Goal: Register for event/course

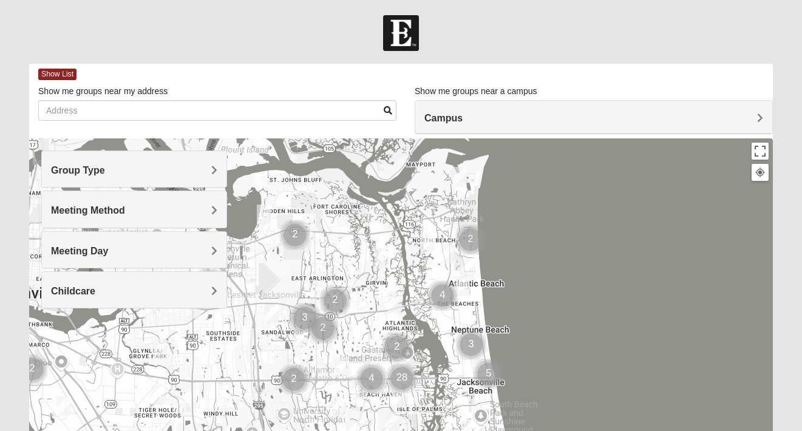
click at [177, 165] on h4 "Group Type" at bounding box center [134, 171] width 166 height 12
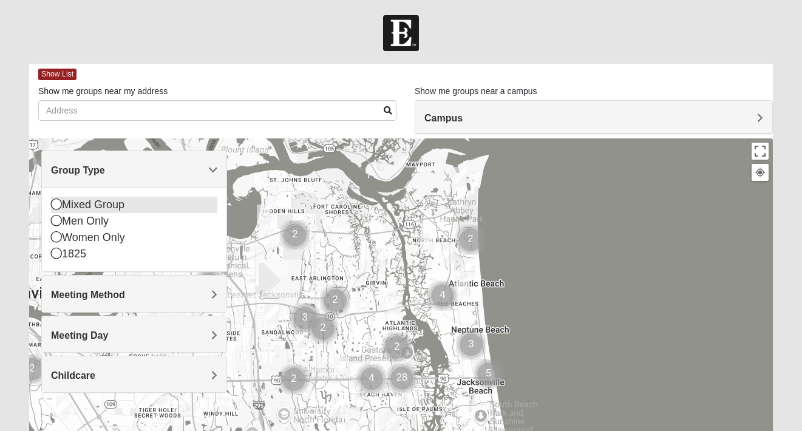
click at [137, 212] on div "Mixed Group" at bounding box center [134, 205] width 166 height 16
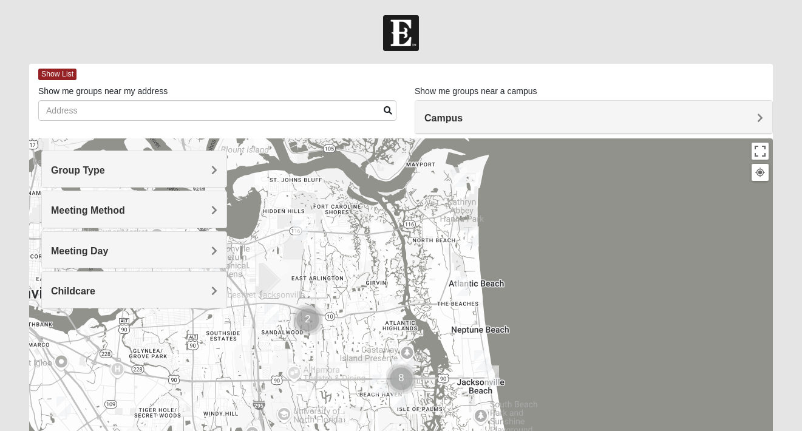
click at [137, 212] on h4 "Meeting Method" at bounding box center [134, 211] width 166 height 12
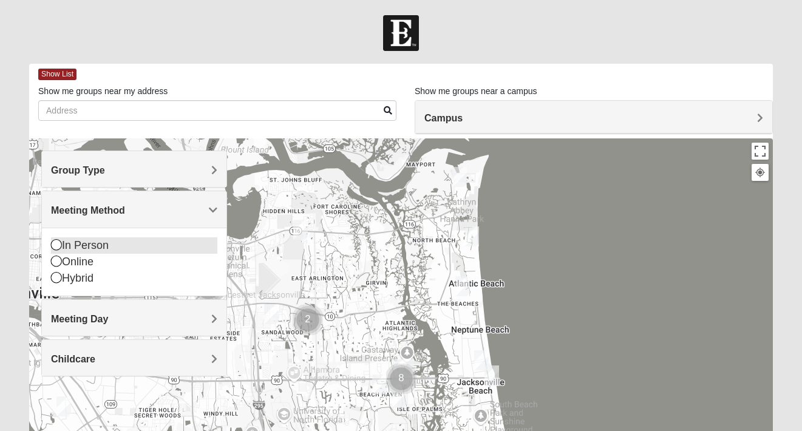
click at [95, 250] on div "In Person" at bounding box center [134, 245] width 166 height 16
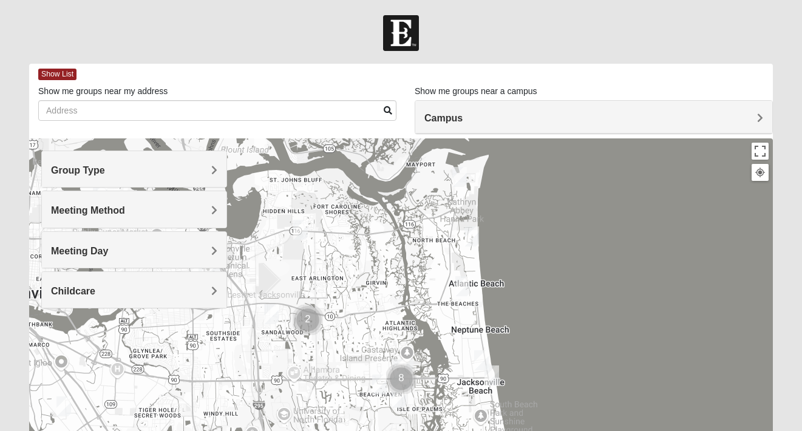
click at [95, 250] on span "Meeting Day" at bounding box center [79, 251] width 57 height 10
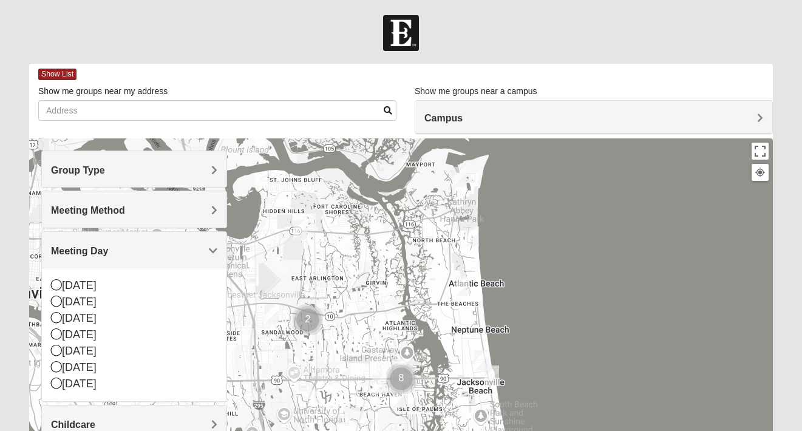
click at [95, 250] on span "Meeting Day" at bounding box center [79, 251] width 57 height 10
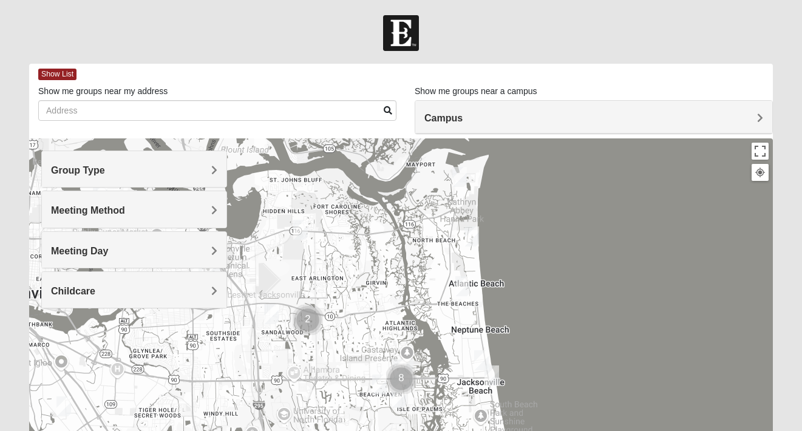
click at [95, 250] on span "Meeting Day" at bounding box center [79, 251] width 57 height 10
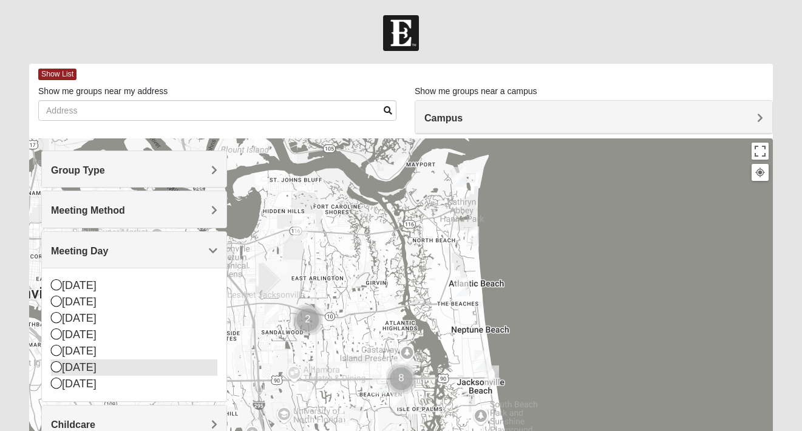
click at [56, 365] on icon at bounding box center [56, 366] width 11 height 11
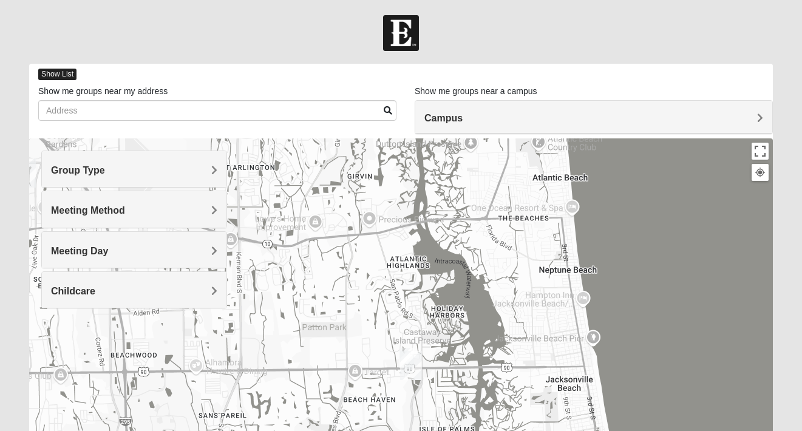
click at [58, 74] on span "Show List" at bounding box center [57, 75] width 38 height 12
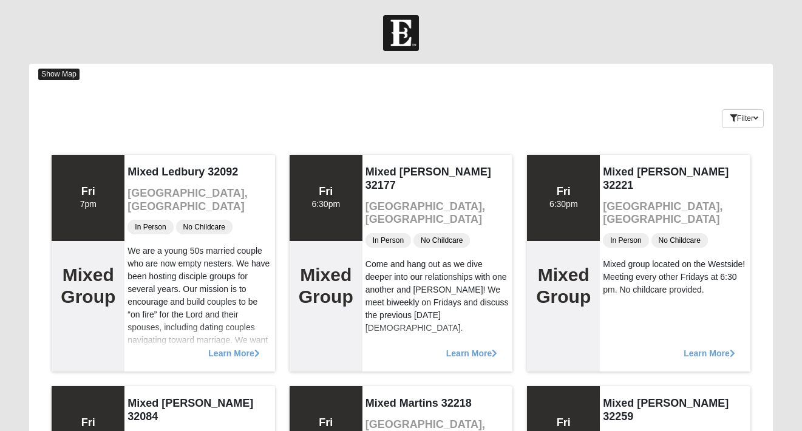
click at [69, 74] on span "Show Map" at bounding box center [58, 75] width 41 height 12
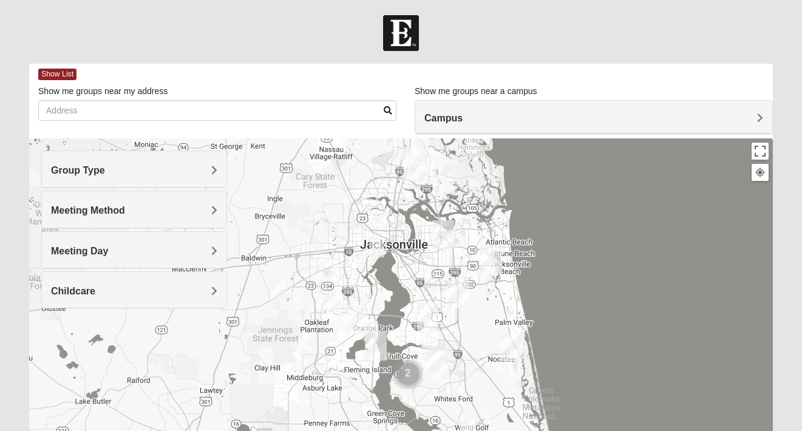
click at [206, 161] on div "Group Type" at bounding box center [134, 169] width 185 height 36
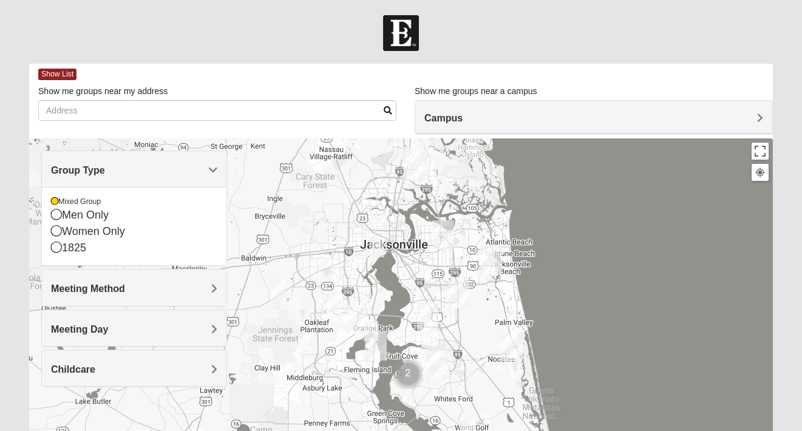
click at [184, 330] on h4 "Meeting Day" at bounding box center [134, 330] width 166 height 12
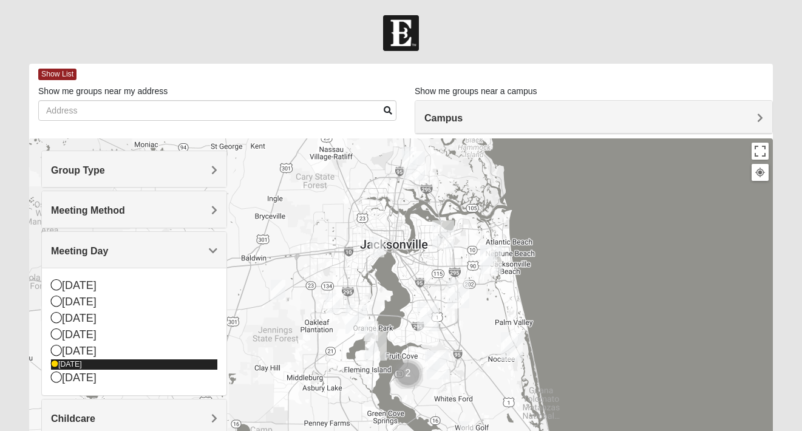
click at [55, 365] on icon at bounding box center [54, 364] width 7 height 7
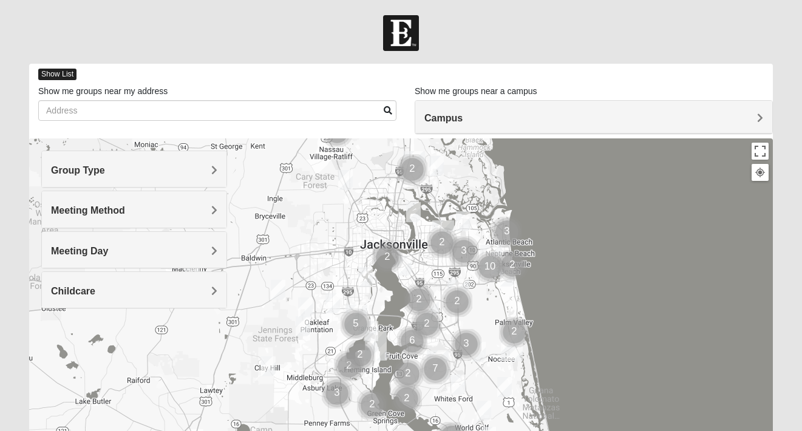
click at [55, 75] on span "Show List" at bounding box center [57, 75] width 38 height 12
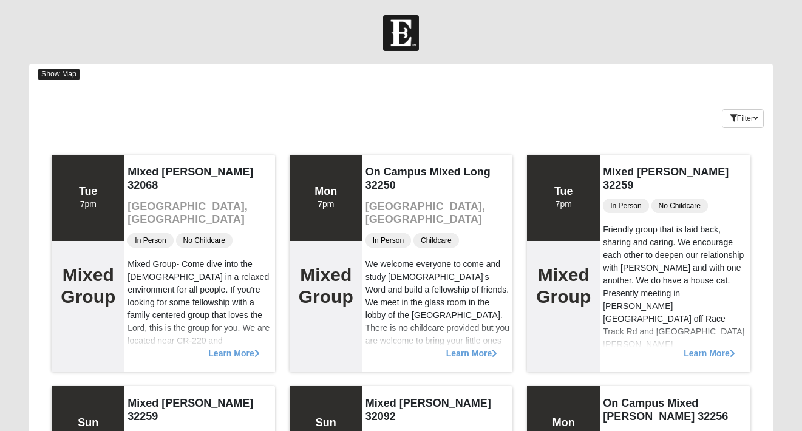
click at [50, 73] on span "Show Map" at bounding box center [58, 75] width 41 height 12
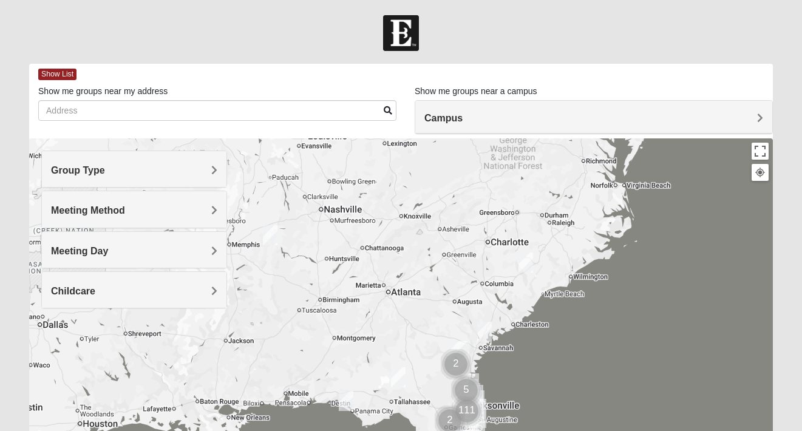
click at [94, 171] on span "Group Type" at bounding box center [78, 170] width 54 height 10
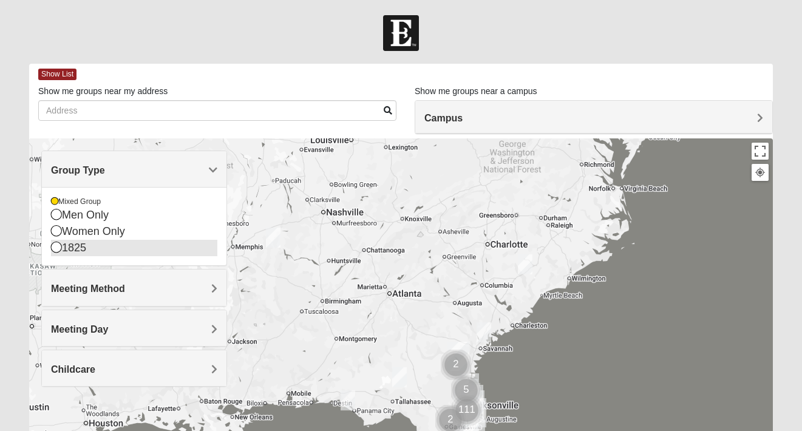
click at [56, 249] on icon at bounding box center [56, 247] width 11 height 11
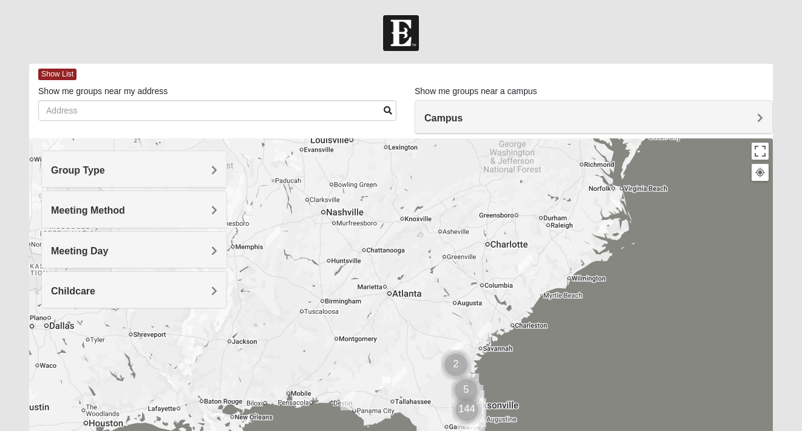
click at [81, 169] on span "Group Type" at bounding box center [78, 170] width 54 height 10
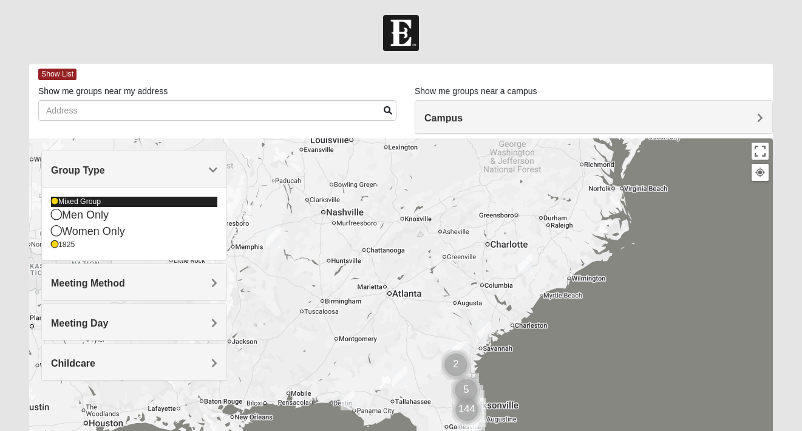
click at [56, 199] on icon at bounding box center [54, 201] width 7 height 7
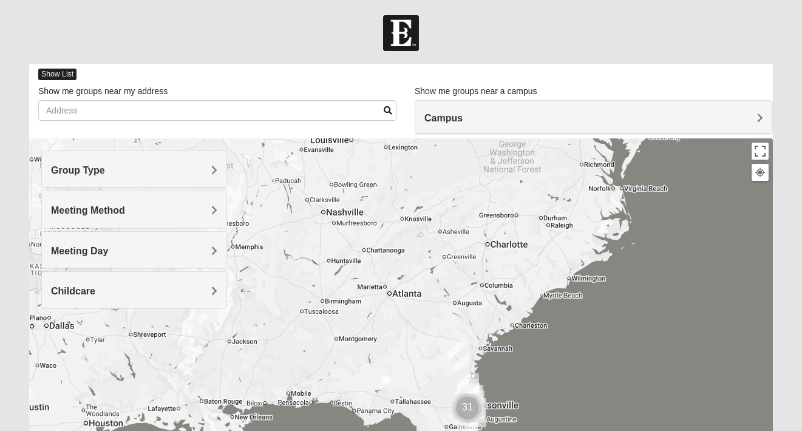
click at [69, 71] on span "Show List" at bounding box center [57, 75] width 38 height 12
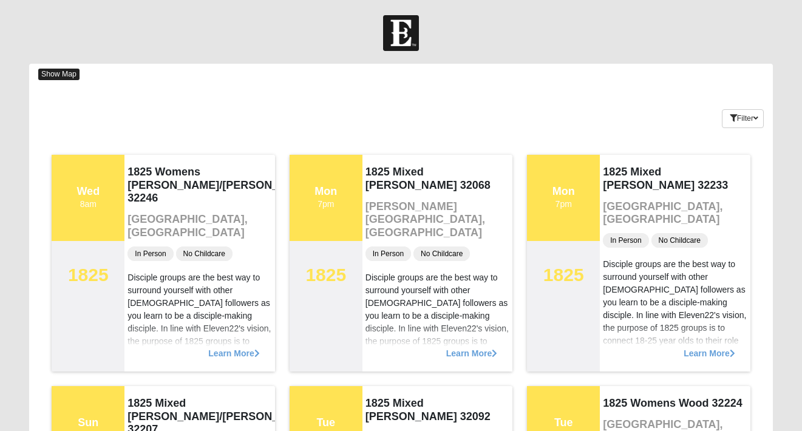
click at [74, 78] on span "Show Map" at bounding box center [58, 75] width 41 height 12
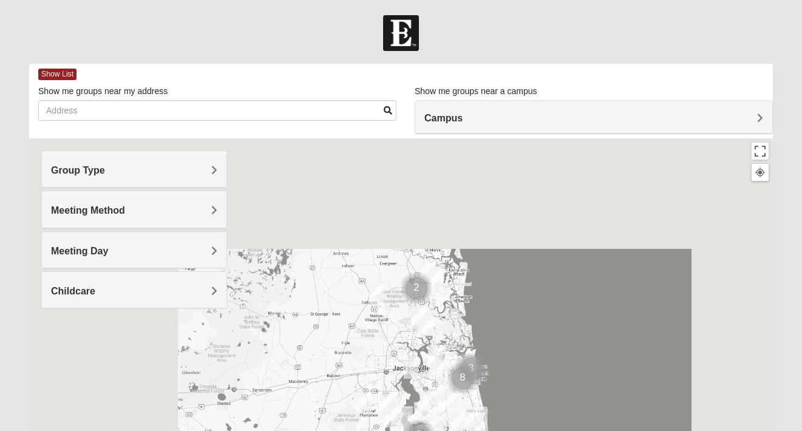
click at [87, 165] on span "Group Type" at bounding box center [78, 170] width 54 height 10
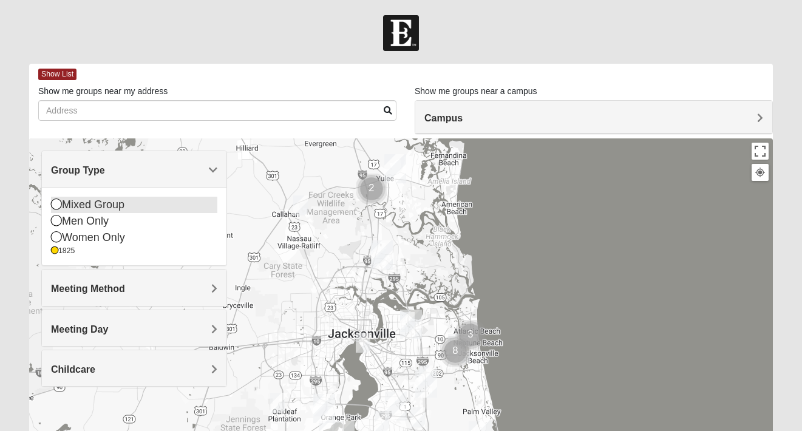
click at [61, 205] on icon at bounding box center [56, 204] width 11 height 11
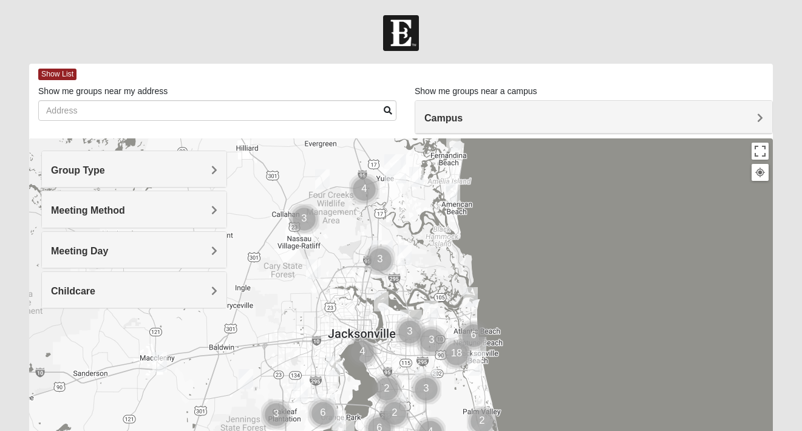
click at [76, 177] on div "Group Type" at bounding box center [134, 169] width 185 height 36
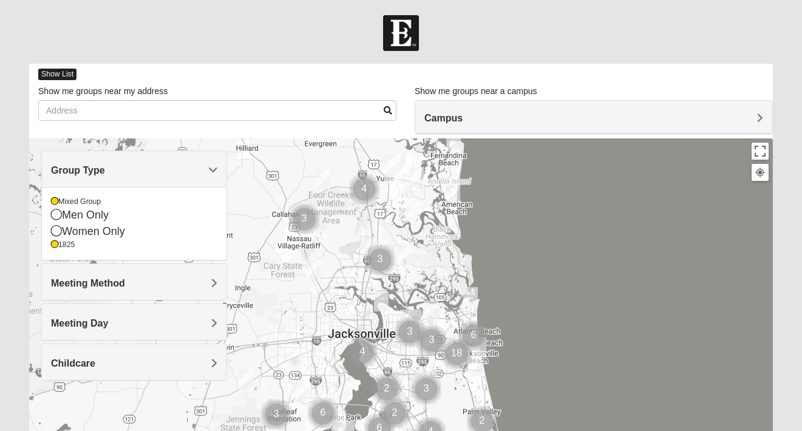
click at [63, 76] on span "Show List" at bounding box center [57, 75] width 38 height 12
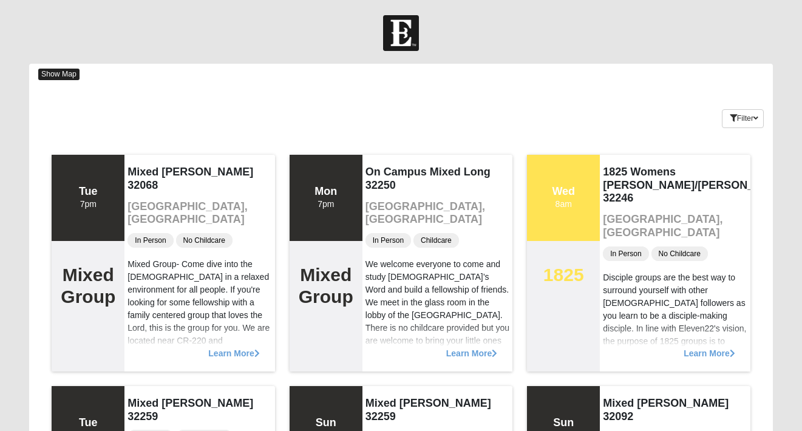
click at [69, 73] on span "Show Map" at bounding box center [58, 75] width 41 height 12
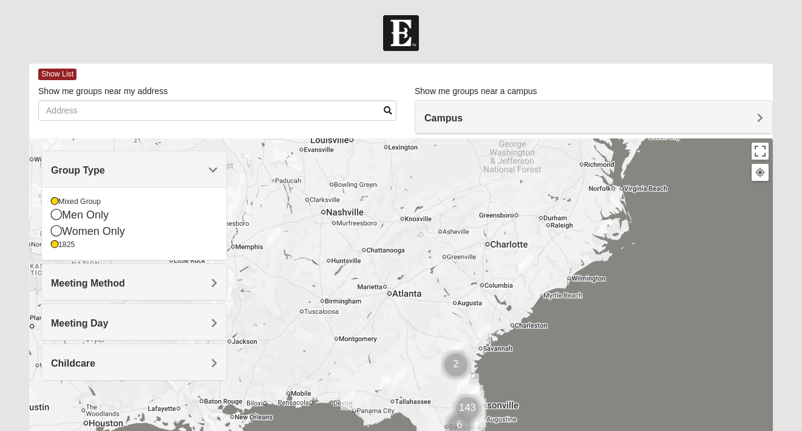
click at [738, 114] on h4 "Campus" at bounding box center [593, 118] width 339 height 12
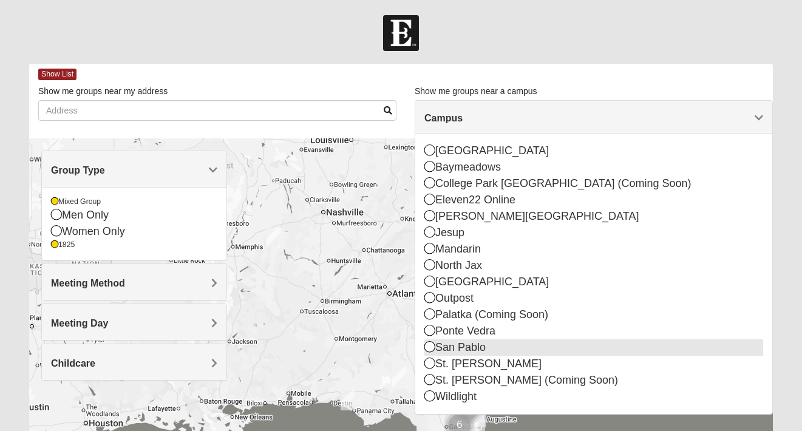
click at [430, 347] on icon at bounding box center [429, 346] width 11 height 11
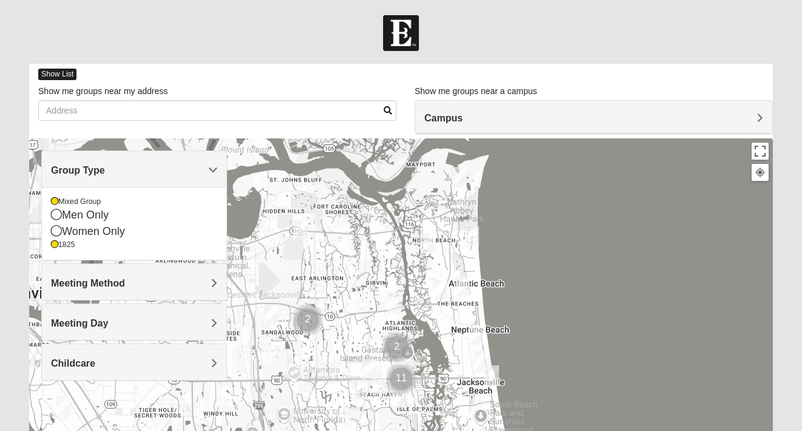
click at [60, 69] on span "Show List" at bounding box center [57, 75] width 38 height 12
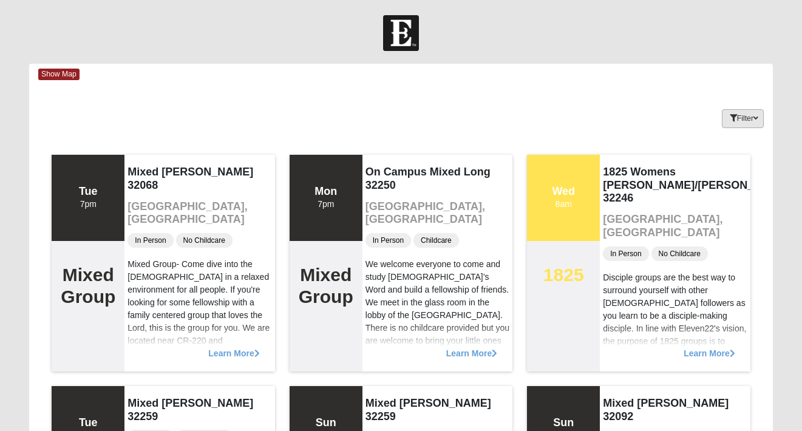
click at [735, 117] on button "Filter" at bounding box center [743, 118] width 42 height 19
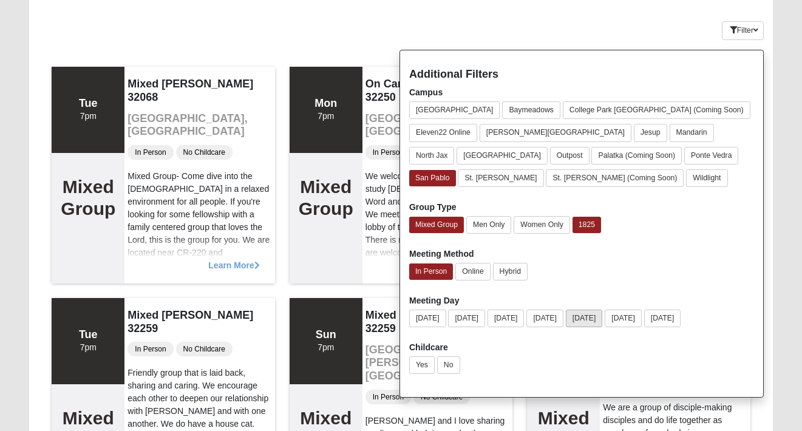
scroll to position [92, 0]
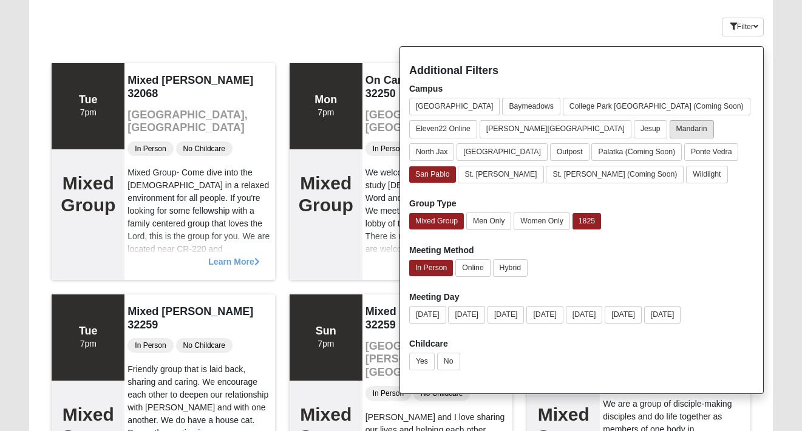
click at [670, 134] on button "Mandarin" at bounding box center [692, 129] width 44 height 18
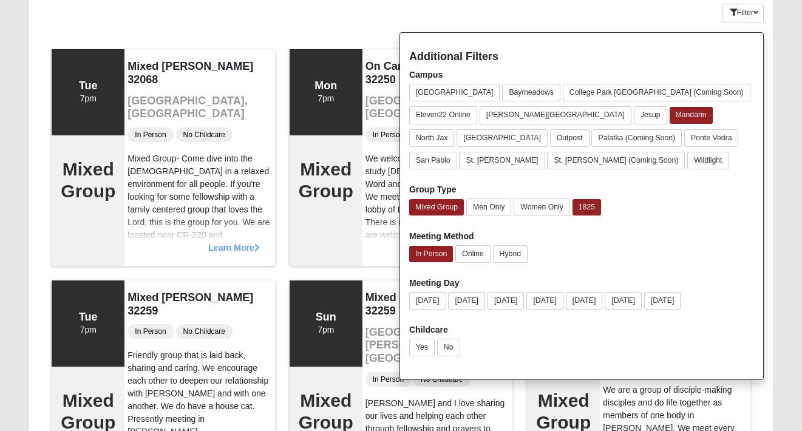
scroll to position [101, 0]
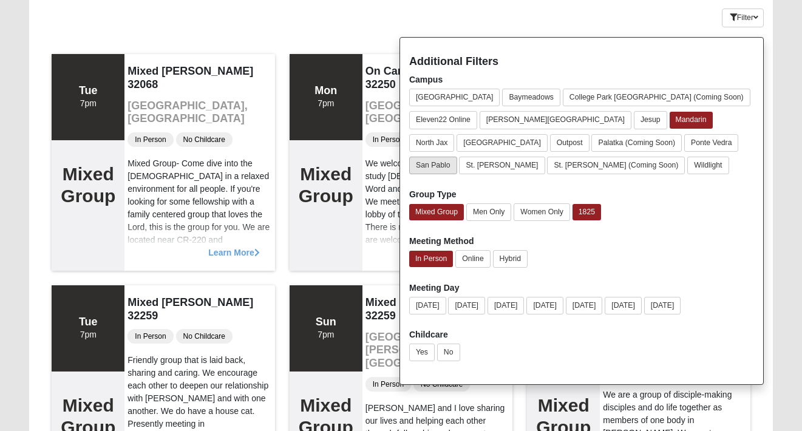
click at [457, 157] on button "San Pablo" at bounding box center [433, 166] width 48 height 18
click at [669, 29] on div "Filter Additional Filters Campus Arlington Baymeadows College Park Orlando (Com…" at bounding box center [711, 15] width 124 height 44
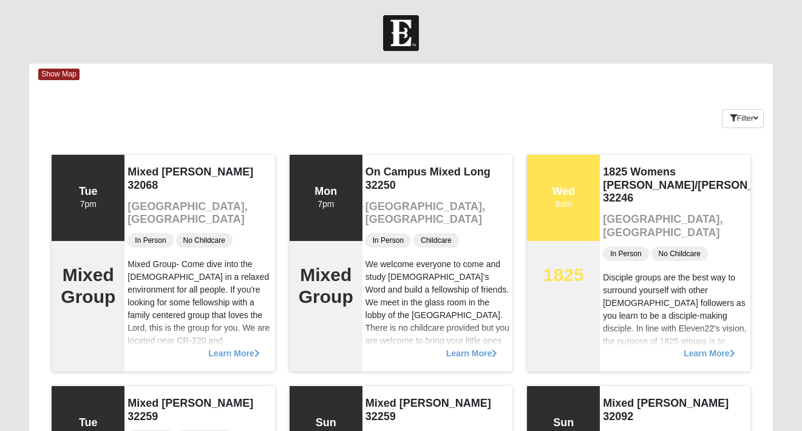
scroll to position [0, 0]
click at [732, 121] on icon "button" at bounding box center [733, 118] width 7 height 7
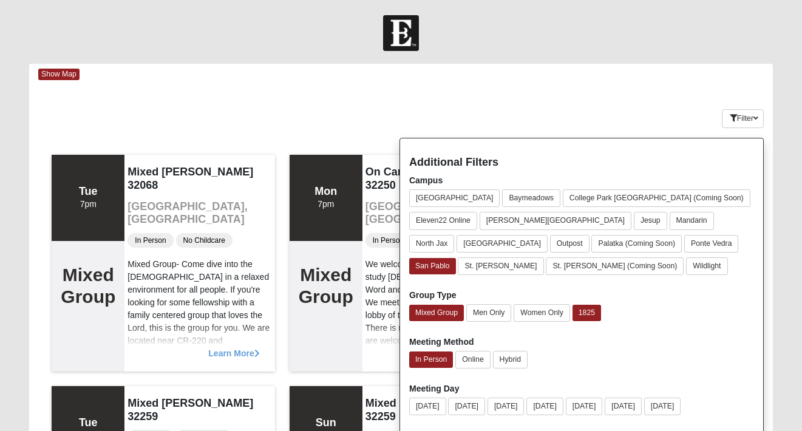
click at [552, 326] on div "Additional Filters Campus Arlington Baymeadows College Park Orlando (Coming Soo…" at bounding box center [581, 312] width 364 height 348
click at [550, 319] on button "Women Only" at bounding box center [542, 313] width 56 height 18
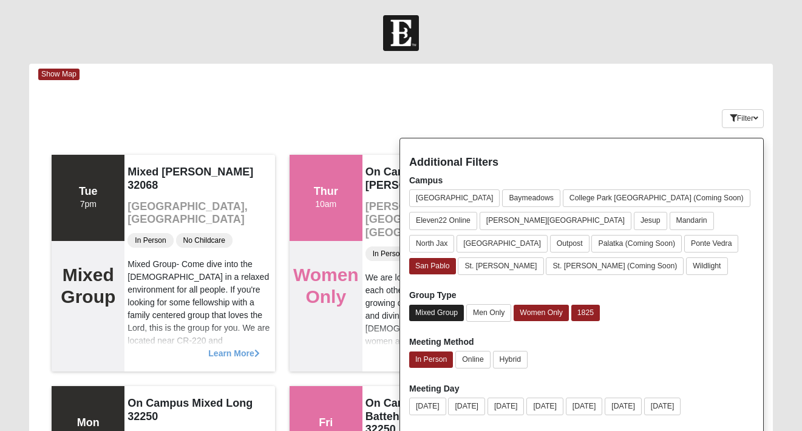
click at [435, 313] on button "Mixed Group" at bounding box center [436, 313] width 55 height 16
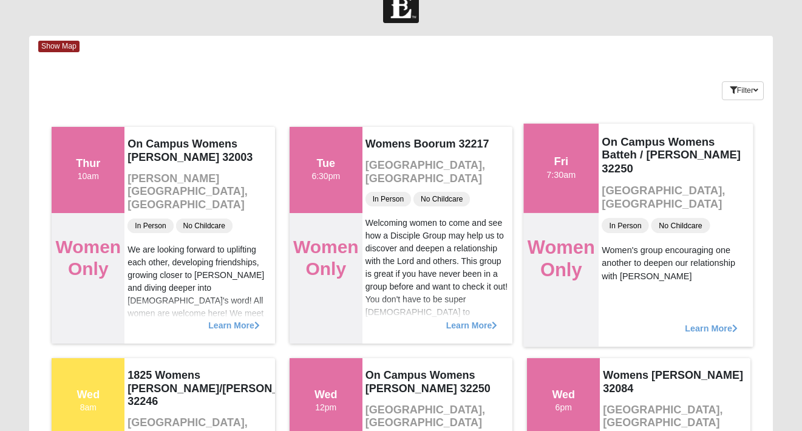
scroll to position [17, 0]
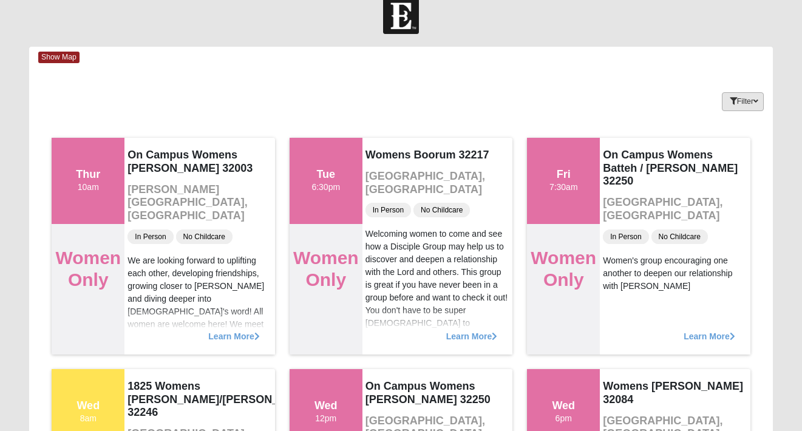
click at [757, 94] on button "Filter" at bounding box center [743, 101] width 42 height 19
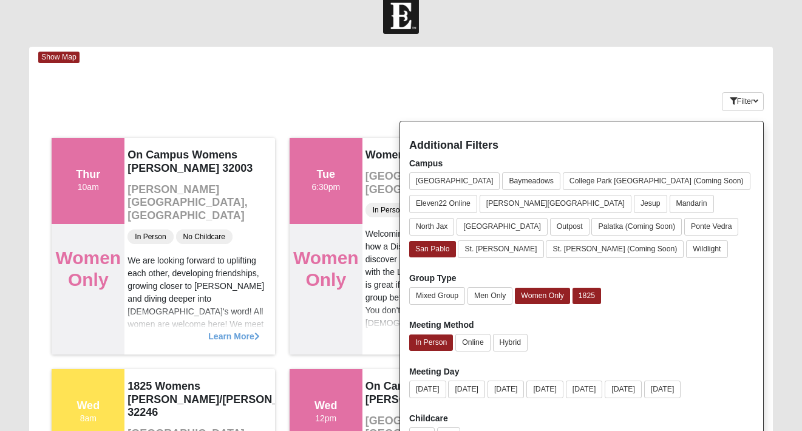
click at [663, 88] on div "Filter Additional Filters Campus Arlington Baymeadows College Park Orlando (Com…" at bounding box center [711, 99] width 124 height 44
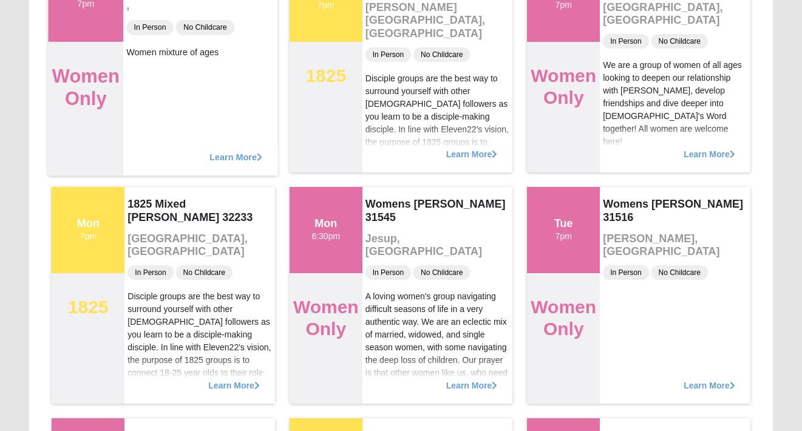
scroll to position [1588, 0]
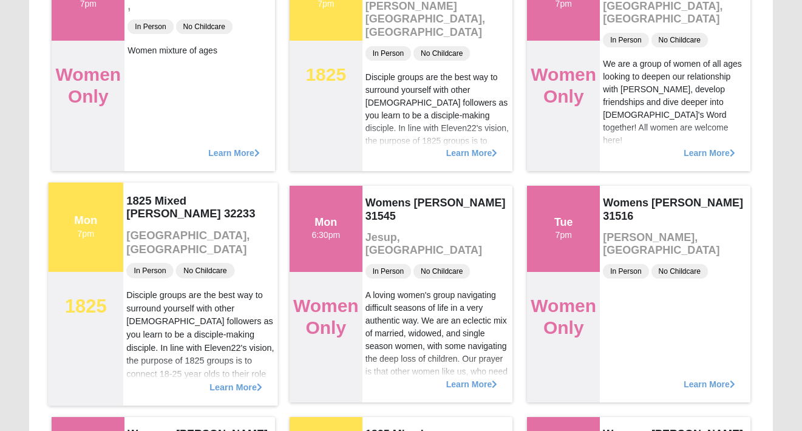
click at [234, 381] on span "Learn More" at bounding box center [236, 381] width 53 height 0
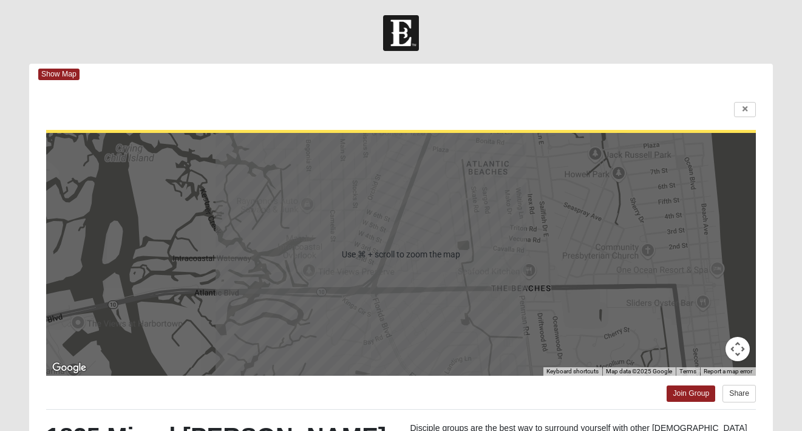
scroll to position [0, 0]
click at [751, 105] on link at bounding box center [745, 109] width 22 height 15
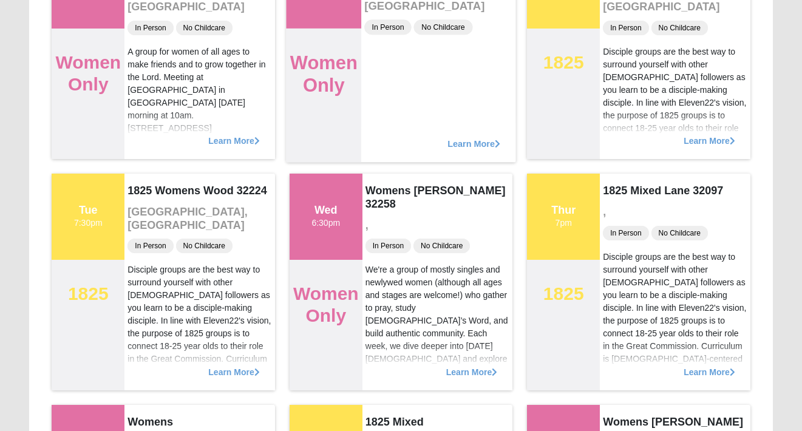
scroll to position [2989, 0]
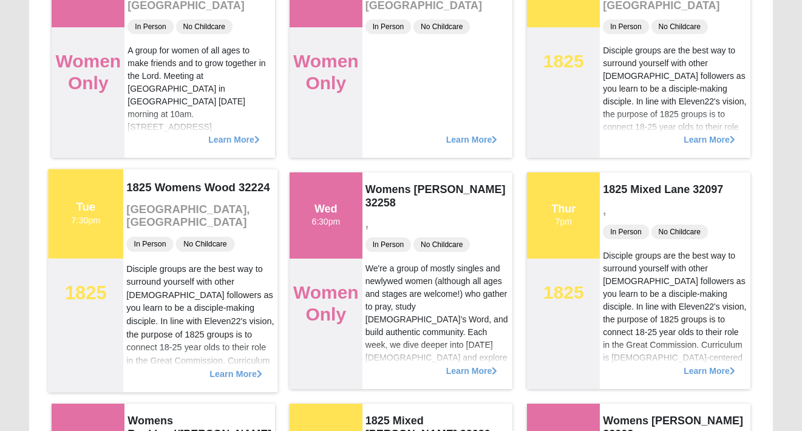
click at [231, 367] on span "Learn More" at bounding box center [236, 367] width 53 height 0
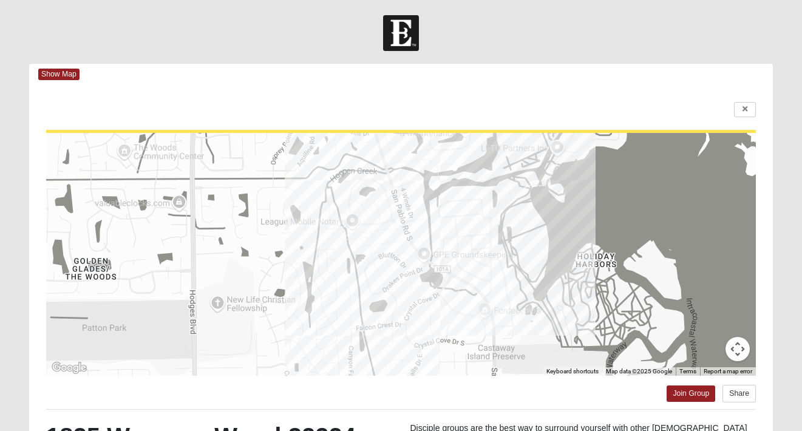
scroll to position [0, 0]
click at [749, 110] on link at bounding box center [745, 109] width 22 height 15
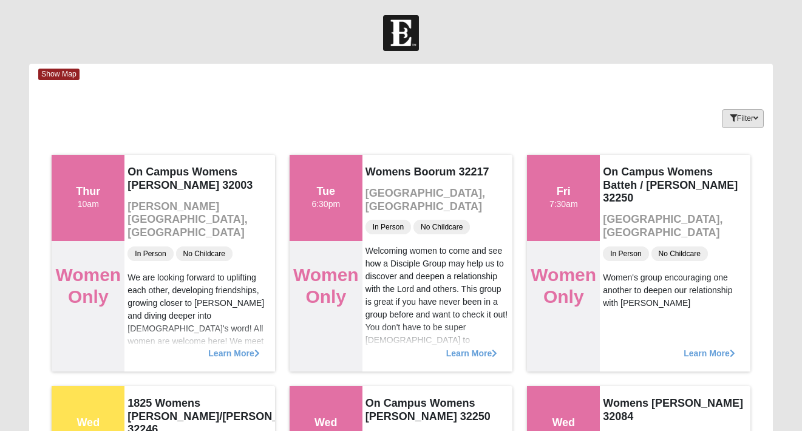
click at [741, 124] on button "Filter" at bounding box center [743, 118] width 42 height 19
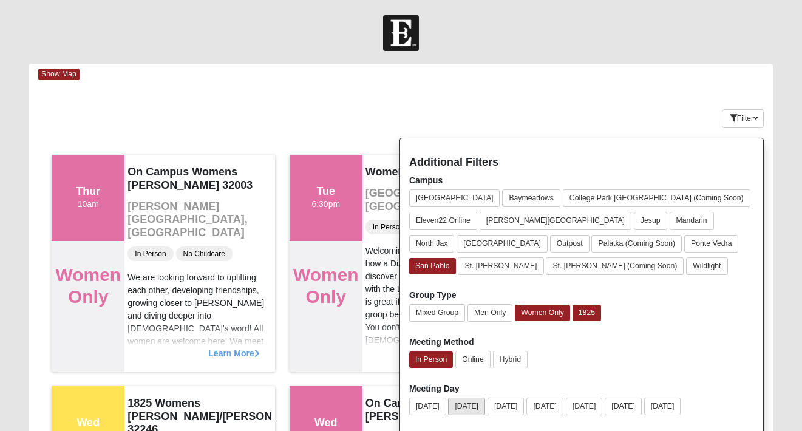
click at [471, 403] on button "Monday" at bounding box center [466, 407] width 37 height 18
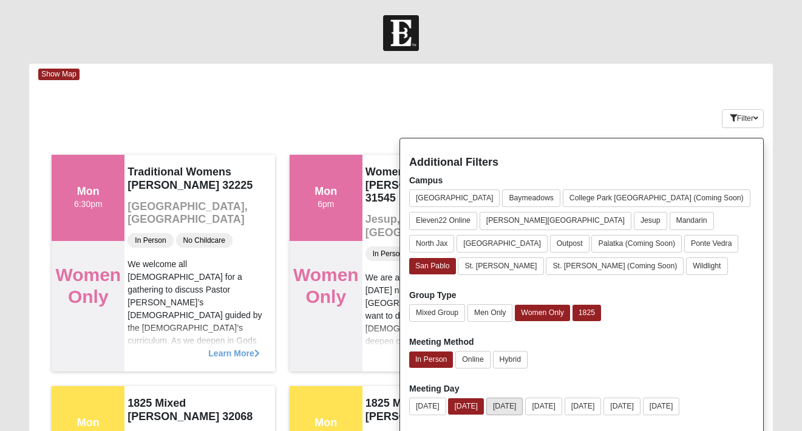
click at [511, 402] on button "Tuesday" at bounding box center [504, 407] width 37 height 18
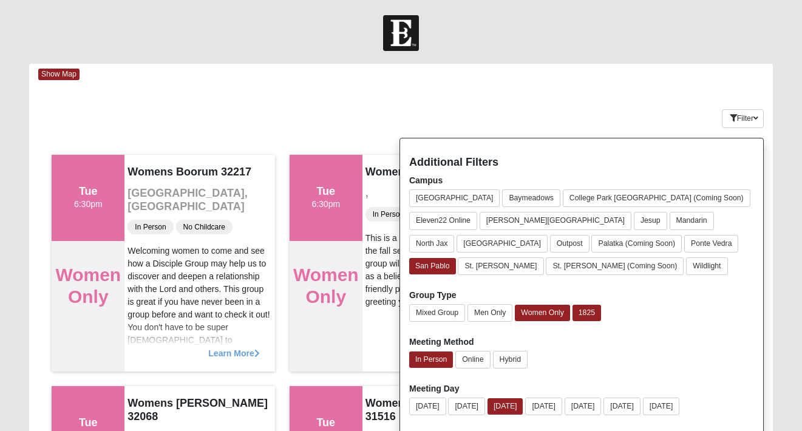
click at [685, 96] on div "Filter Additional Filters Campus Arlington Baymeadows College Park Orlando (Com…" at bounding box center [711, 116] width 124 height 44
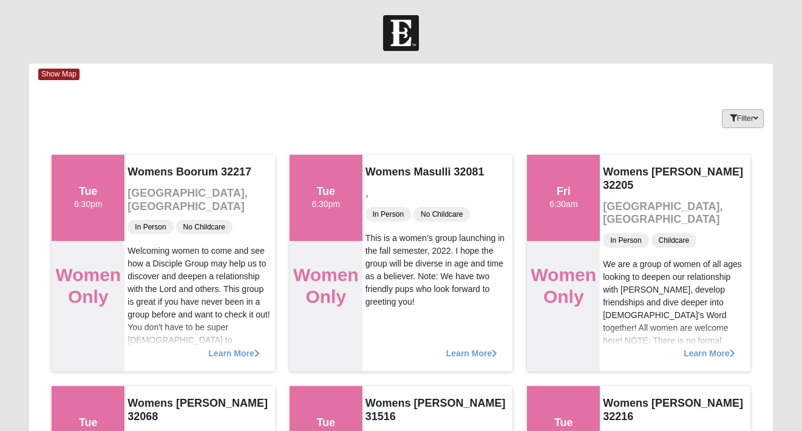
click at [743, 119] on button "Filter" at bounding box center [743, 118] width 42 height 19
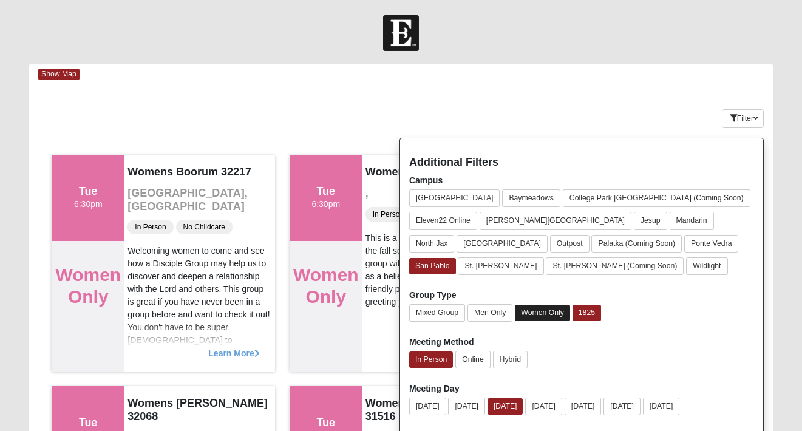
click at [533, 317] on button "Women Only" at bounding box center [542, 313] width 55 height 16
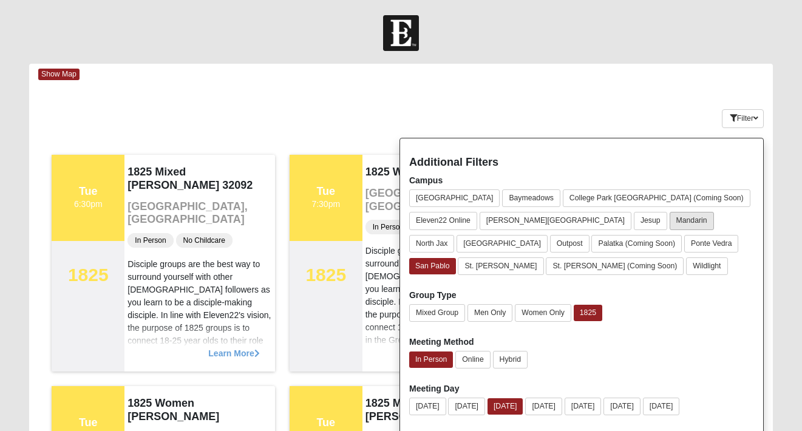
click at [670, 223] on button "Mandarin" at bounding box center [692, 221] width 44 height 18
click at [457, 257] on button "San Pablo" at bounding box center [433, 266] width 48 height 18
click at [744, 101] on div "Filter" at bounding box center [743, 111] width 42 height 35
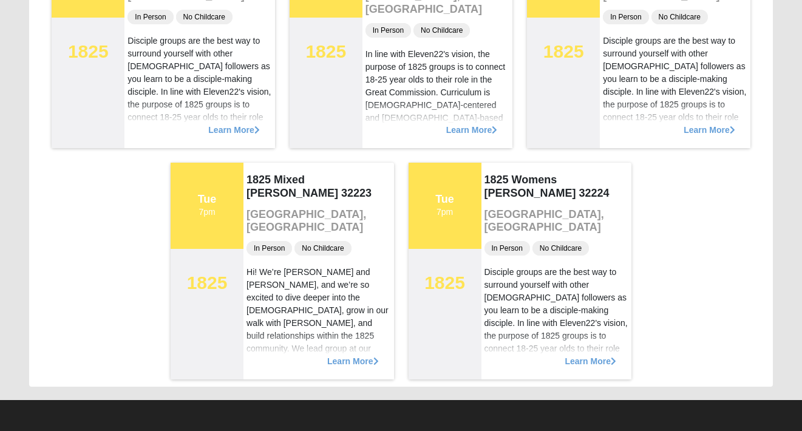
scroll to position [455, 0]
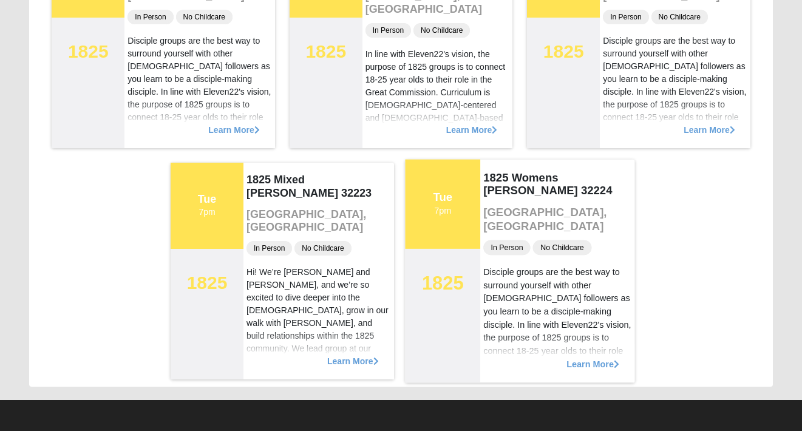
click at [512, 266] on div "Disciple groups are the best way to surround yourself with other Christ followe…" at bounding box center [557, 371] width 149 height 210
click at [599, 358] on span "Learn More" at bounding box center [592, 358] width 53 height 0
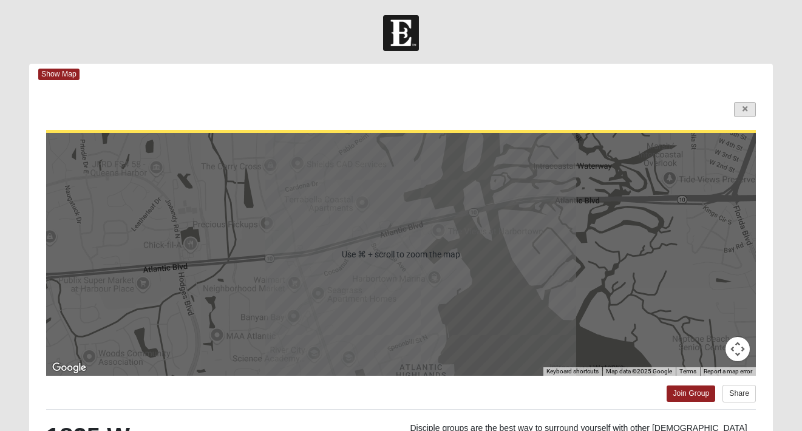
scroll to position [0, 0]
click at [739, 109] on link at bounding box center [745, 109] width 22 height 15
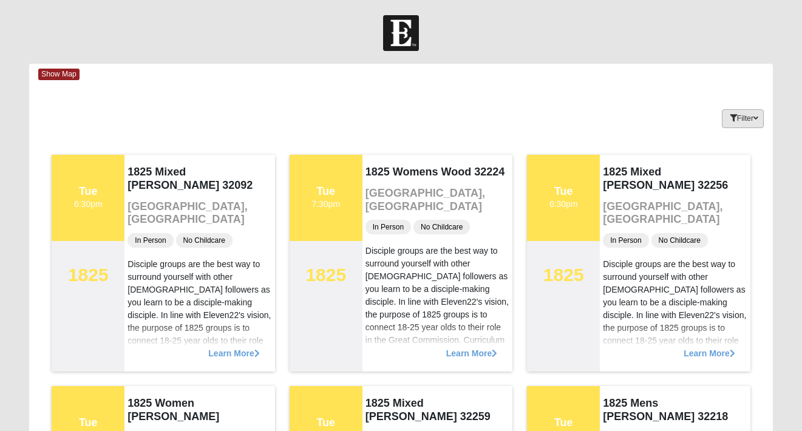
click at [746, 119] on button "Filter" at bounding box center [743, 118] width 42 height 19
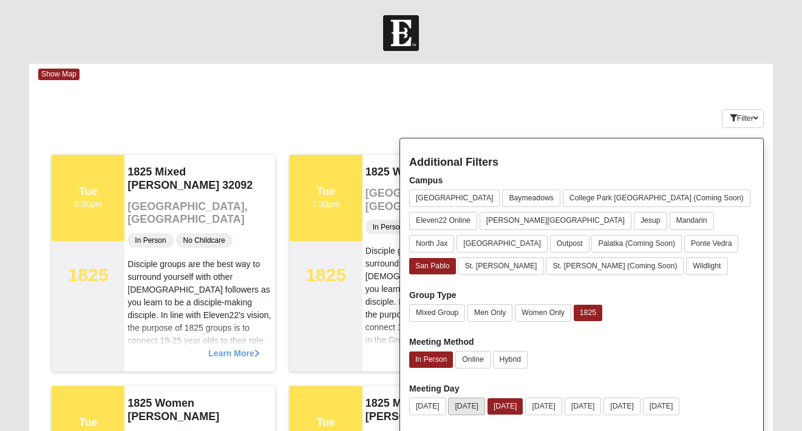
click at [473, 407] on button "Monday" at bounding box center [466, 407] width 37 height 18
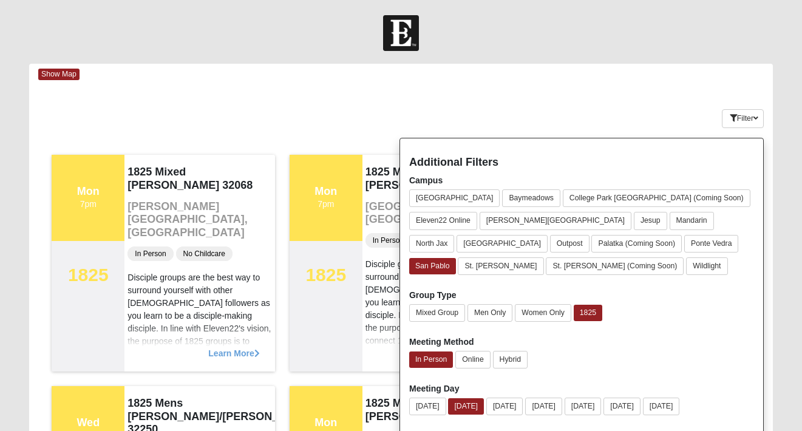
click at [592, 110] on div "Keywords Filter Additional Filters Campus Arlington Baymeadows College Park Orl…" at bounding box center [401, 116] width 744 height 44
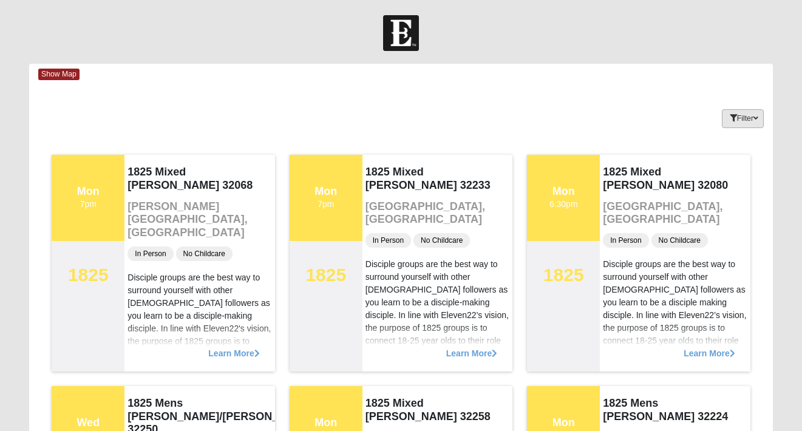
click at [759, 120] on button "Filter" at bounding box center [743, 118] width 42 height 19
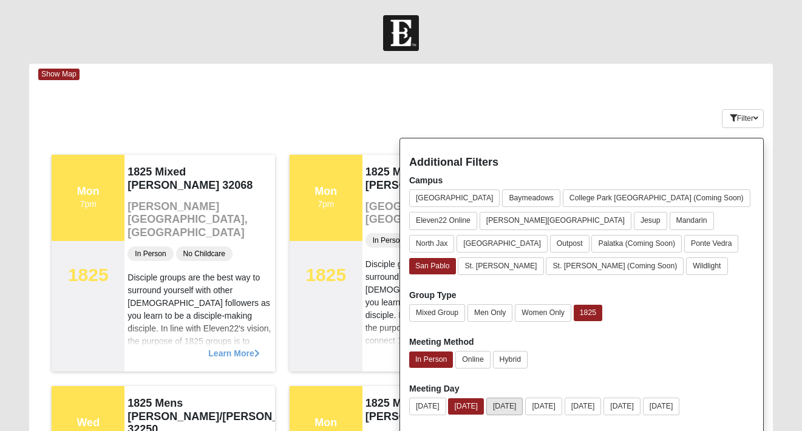
click at [512, 407] on button "Tuesday" at bounding box center [504, 407] width 37 height 18
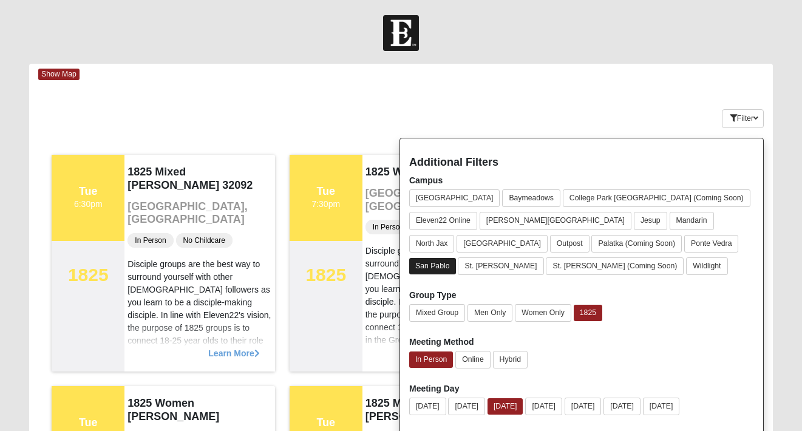
click at [456, 258] on button "San Pablo" at bounding box center [432, 266] width 47 height 16
click at [585, 101] on div "Keywords Filter Additional Filters Campus Arlington Baymeadows College Park Orl…" at bounding box center [401, 116] width 744 height 44
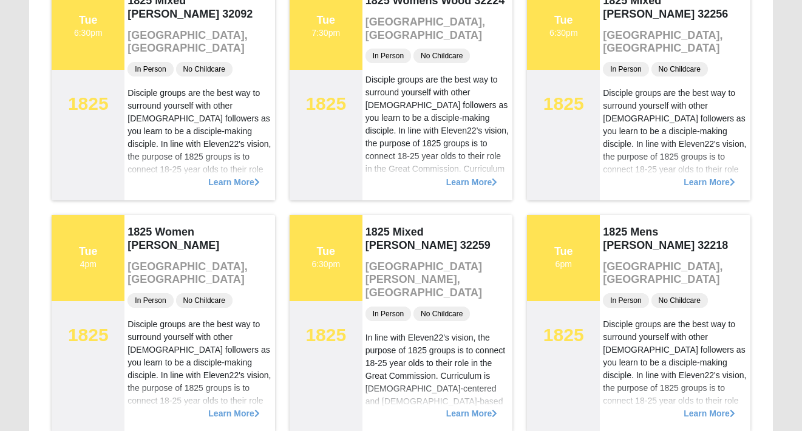
scroll to position [176, 0]
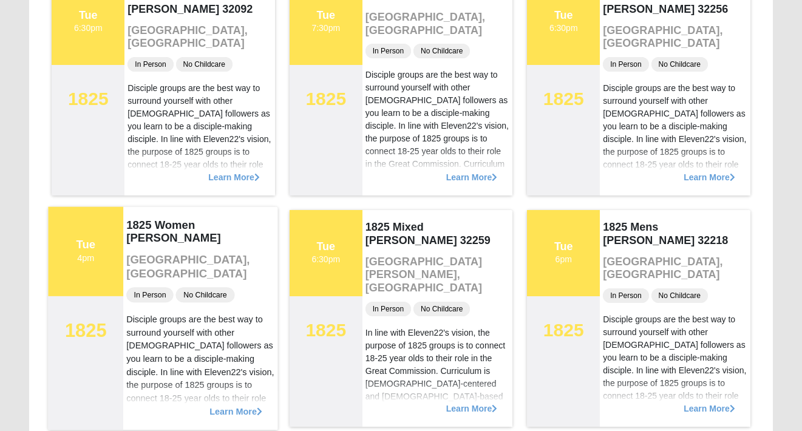
click at [200, 225] on h4 "1825 Women Hearons" at bounding box center [201, 231] width 149 height 27
click at [250, 405] on span "Learn More" at bounding box center [236, 405] width 53 height 0
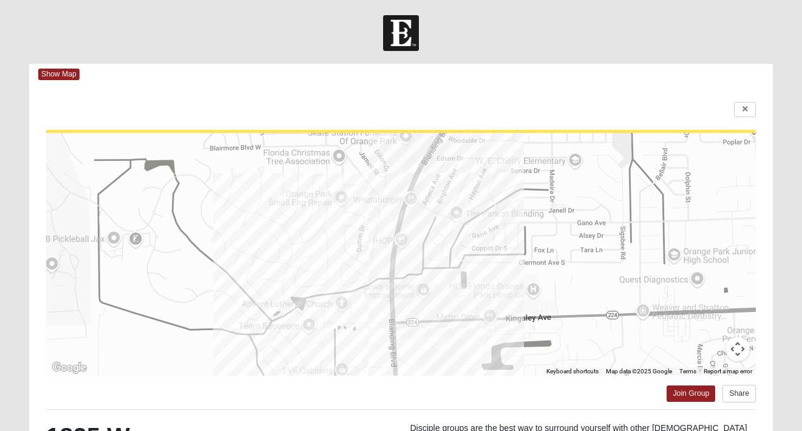
scroll to position [0, 0]
click at [747, 112] on icon at bounding box center [744, 109] width 5 height 7
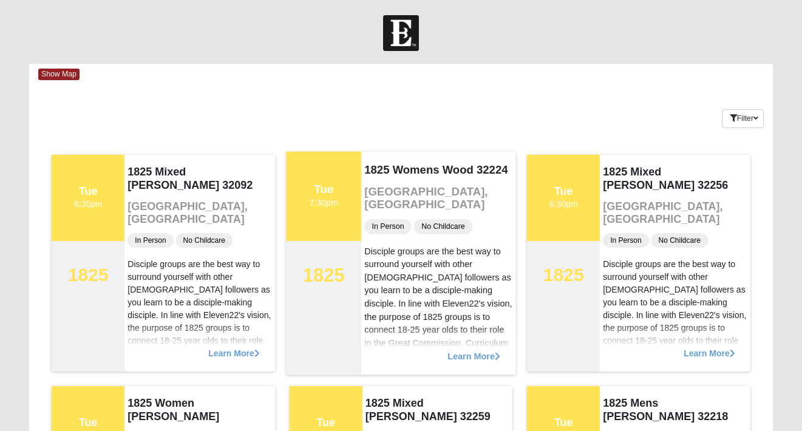
click at [480, 350] on span "Learn More" at bounding box center [473, 350] width 53 height 0
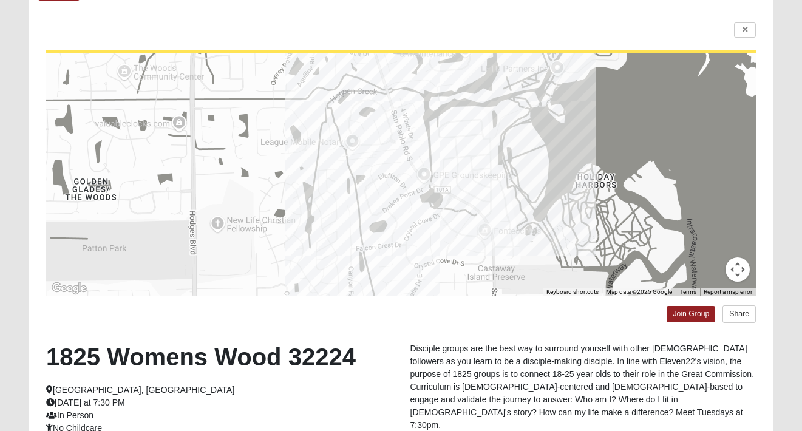
scroll to position [80, 0]
click at [749, 26] on link at bounding box center [745, 29] width 22 height 15
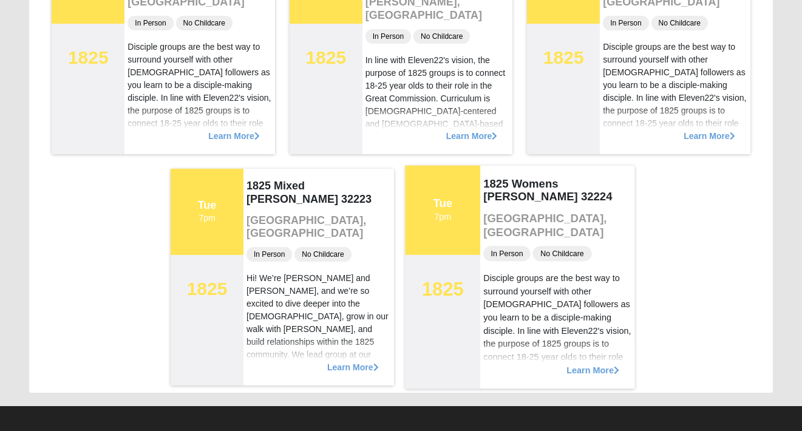
scroll to position [449, 0]
click at [586, 363] on span "Learn More" at bounding box center [592, 363] width 53 height 0
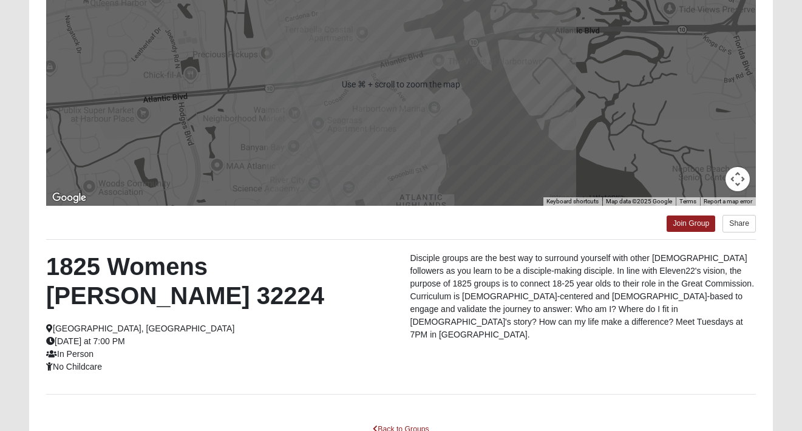
scroll to position [171, 0]
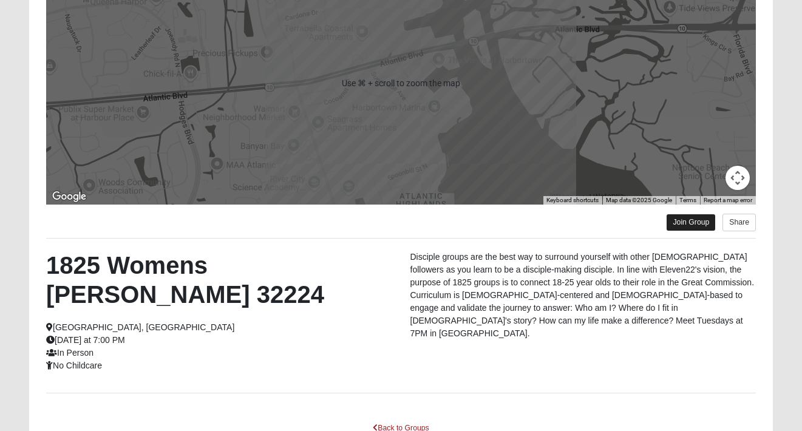
click at [694, 226] on link "Join Group" at bounding box center [691, 222] width 49 height 16
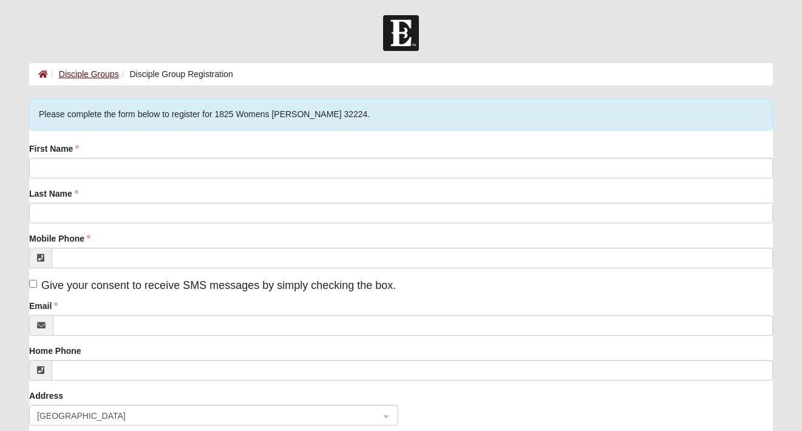
click at [102, 78] on link "Disciple Groups" at bounding box center [89, 74] width 60 height 10
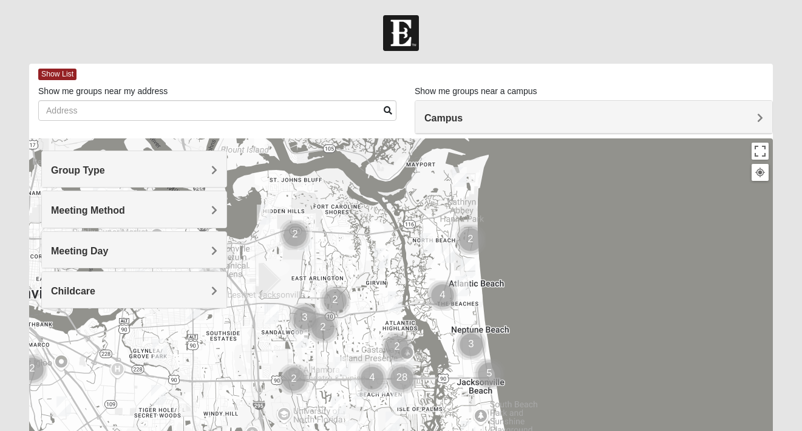
click at [65, 67] on div "Show List" at bounding box center [405, 74] width 735 height 21
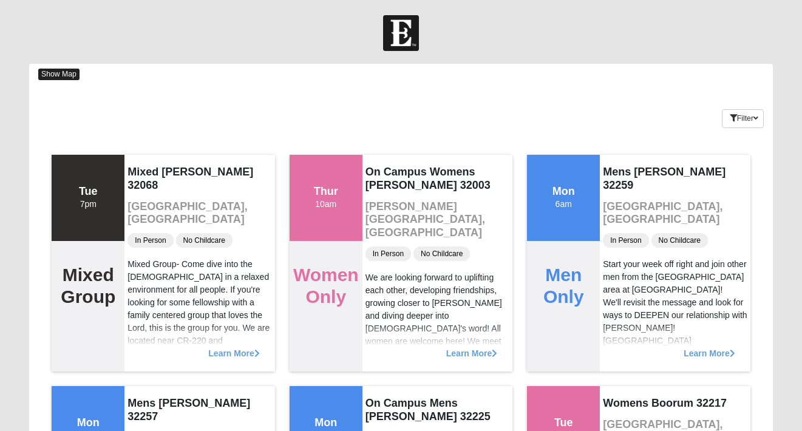
click at [65, 69] on span "Show Map" at bounding box center [58, 75] width 41 height 12
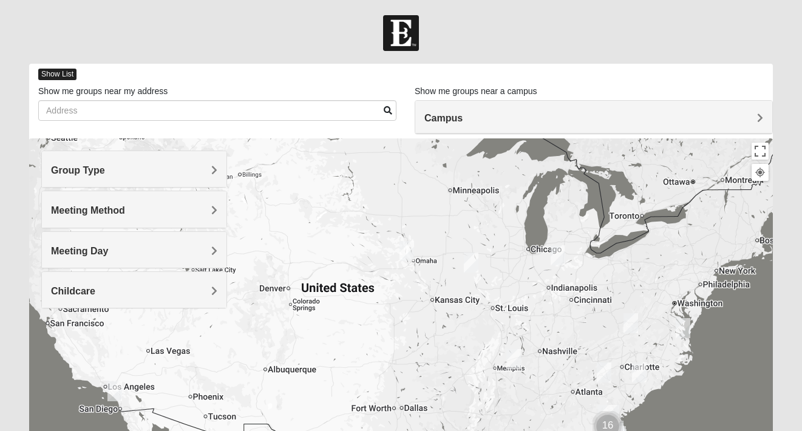
click at [65, 69] on span "Show List" at bounding box center [57, 75] width 38 height 12
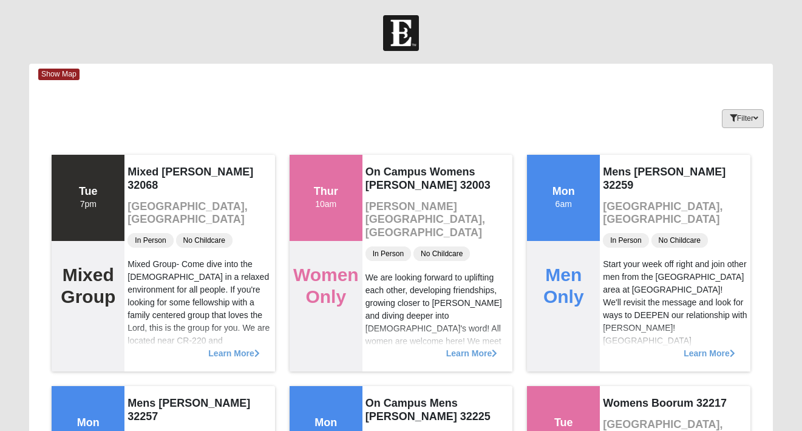
click at [742, 122] on button "Filter" at bounding box center [743, 118] width 42 height 19
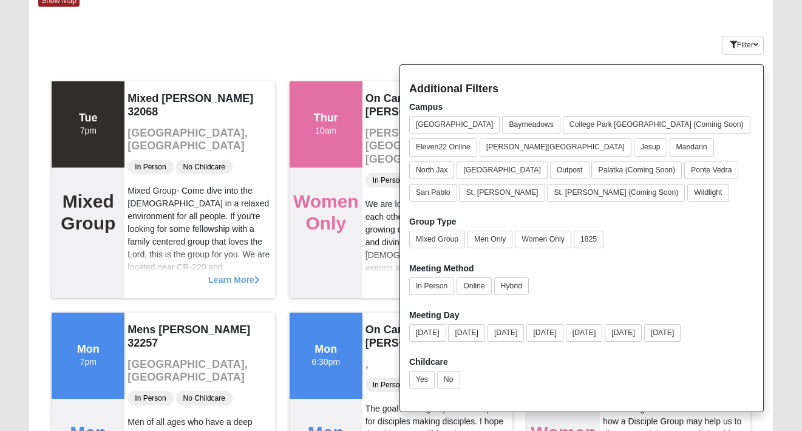
scroll to position [74, 0]
click at [588, 243] on button "1825" at bounding box center [589, 239] width 30 height 18
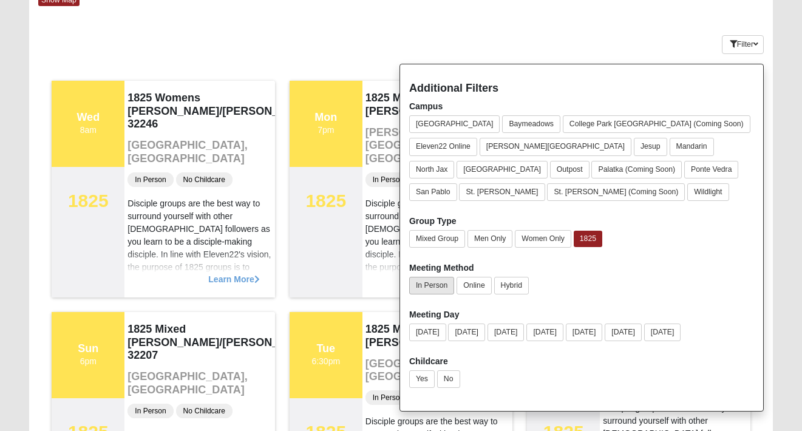
click at [428, 287] on button "In Person" at bounding box center [431, 286] width 45 height 18
click at [518, 331] on button "Tuesday" at bounding box center [506, 333] width 37 height 18
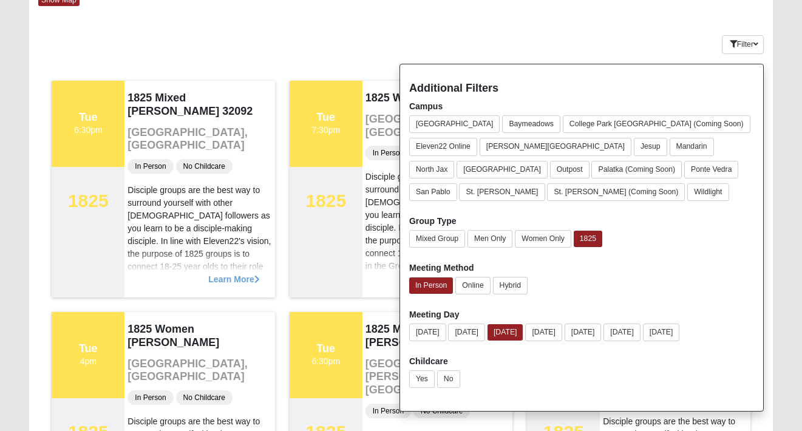
click at [676, 41] on div "Filter Additional Filters Campus Arlington Baymeadows College Park Orlando (Com…" at bounding box center [711, 42] width 124 height 44
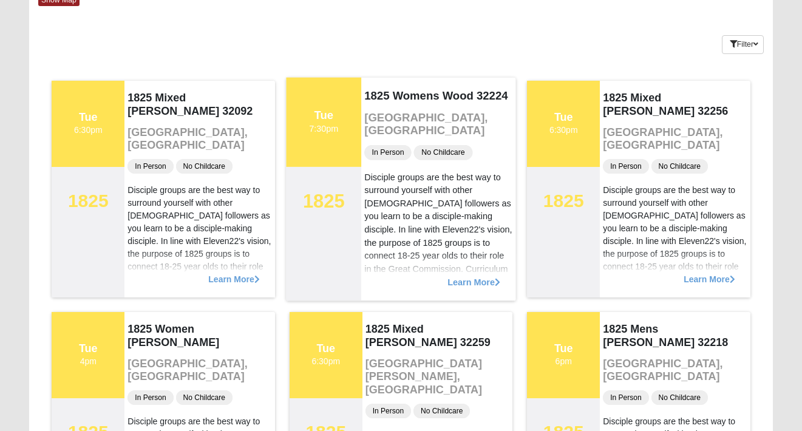
click at [466, 276] on span "Learn More" at bounding box center [473, 276] width 53 height 0
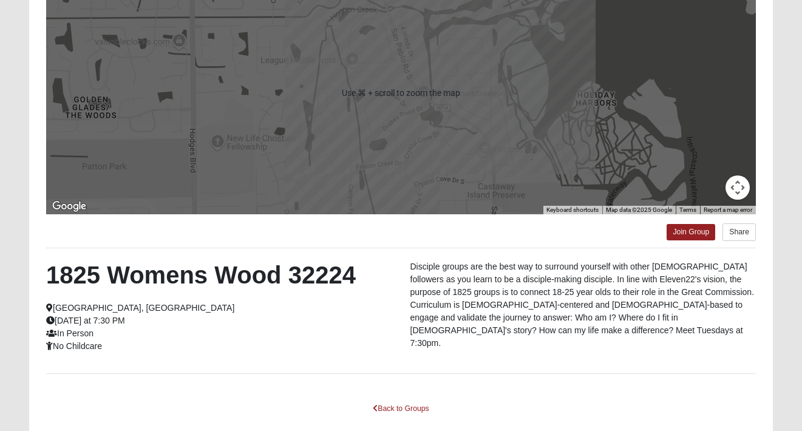
scroll to position [162, 0]
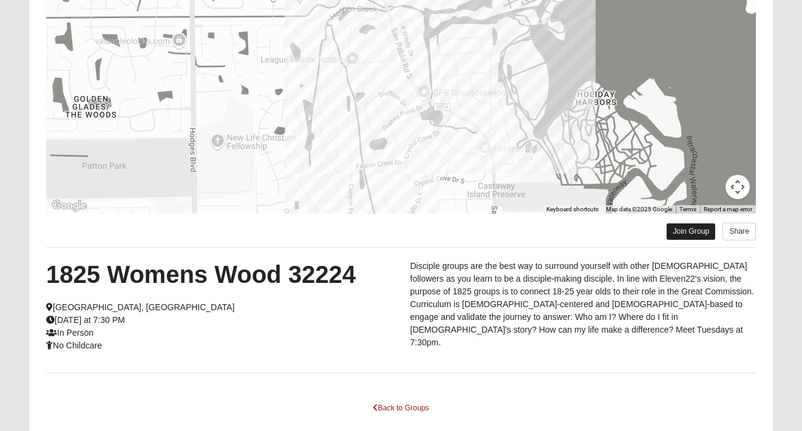
click at [692, 223] on link "Join Group" at bounding box center [691, 231] width 49 height 16
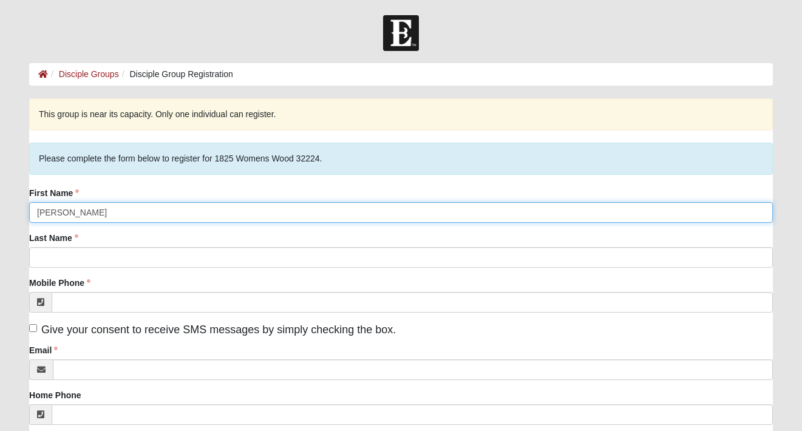
type input "Jaylee"
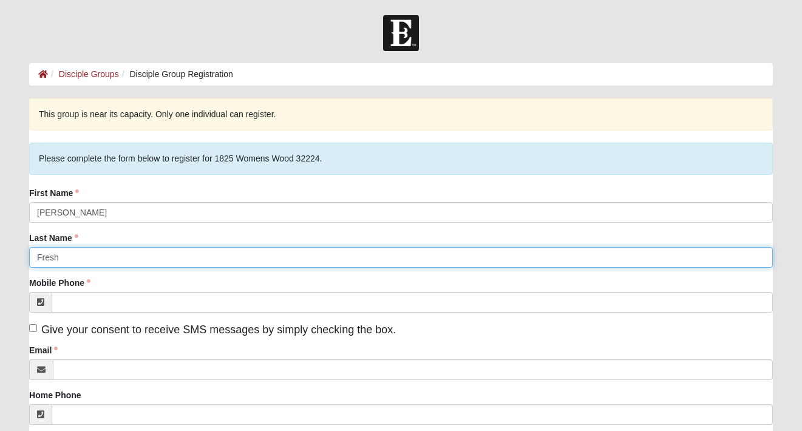
type input "Fresh"
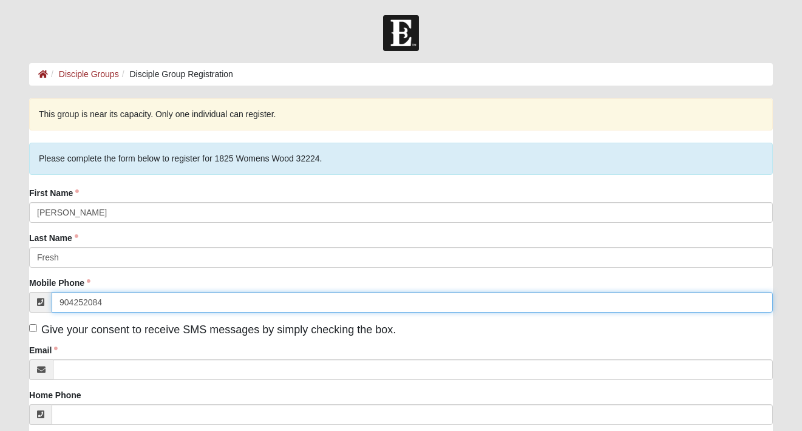
type input "[PHONE_NUMBER]"
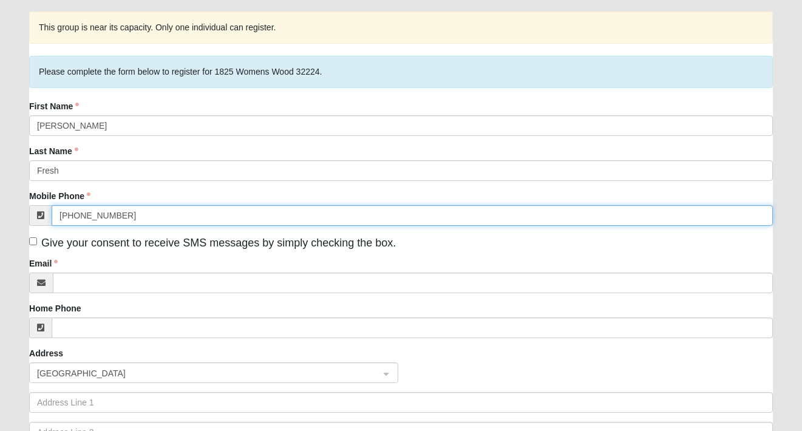
scroll to position [123, 0]
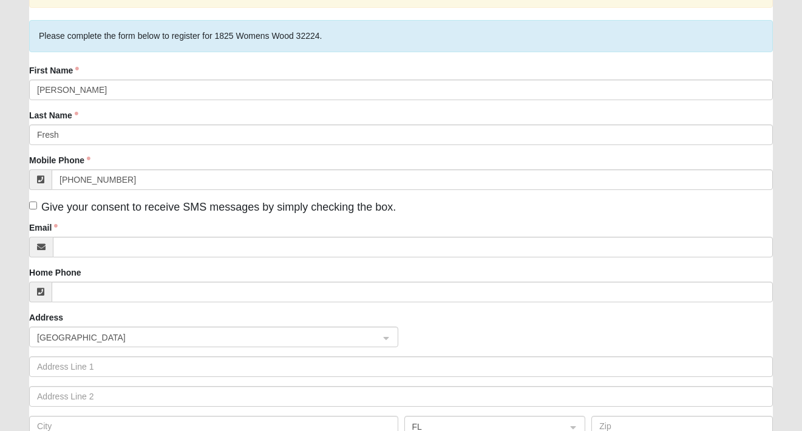
click at [35, 207] on input "Give your consent to receive SMS messages by simply checking the box." at bounding box center [33, 206] width 8 height 8
checkbox input "true"
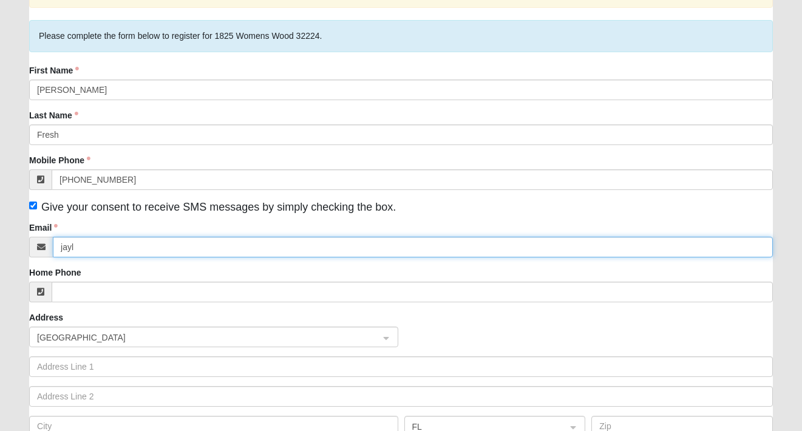
type input "jayle"
type input "[EMAIL_ADDRESS][DOMAIN_NAME]"
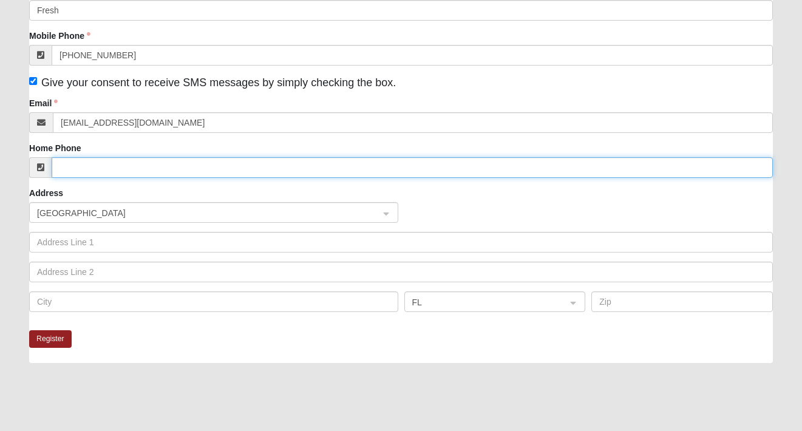
scroll to position [265, 0]
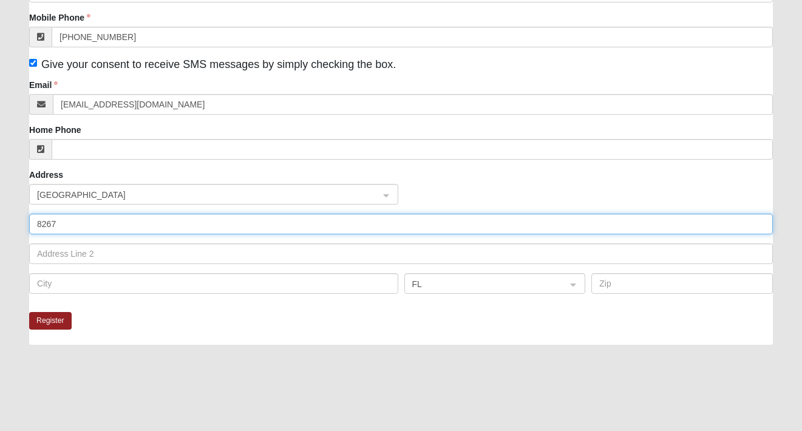
type input "8267"
type input "8267 Presidential Dr"
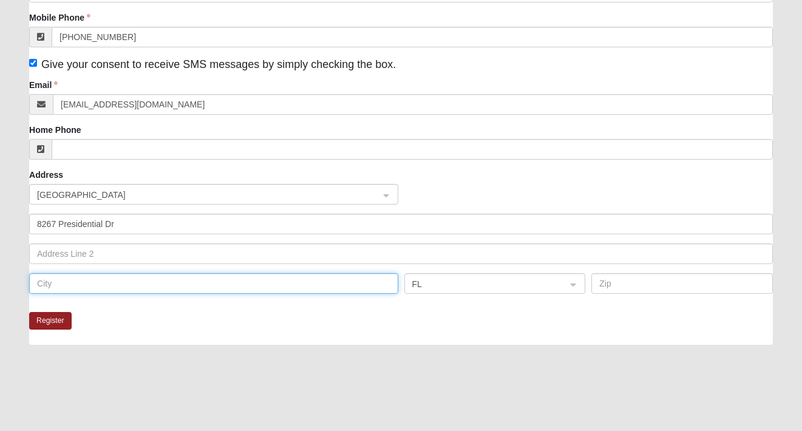
type input "[GEOGRAPHIC_DATA]"
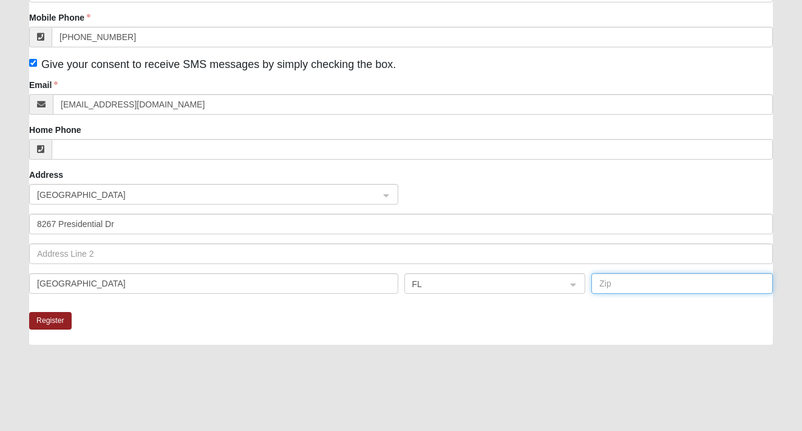
type input "32256"
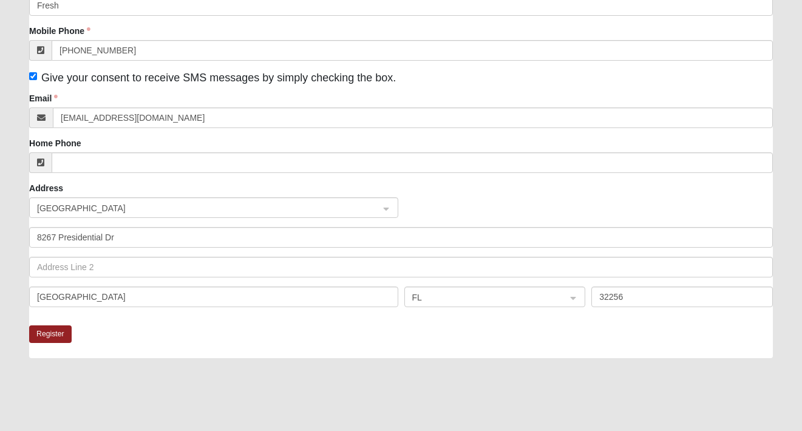
scroll to position [257, 0]
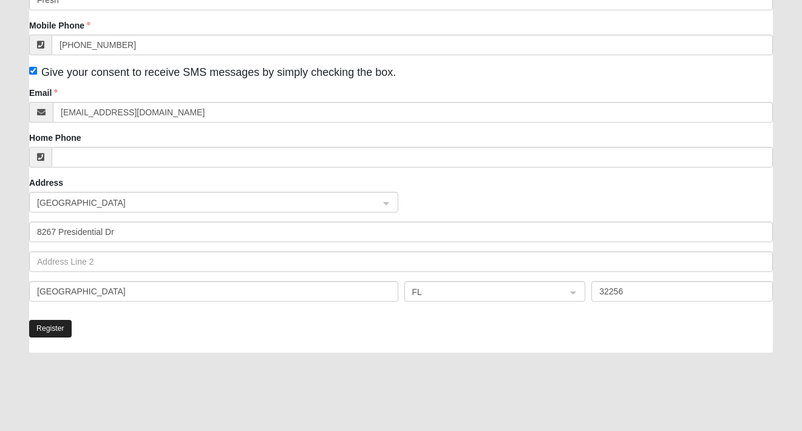
click at [63, 330] on button "Register" at bounding box center [50, 329] width 42 height 18
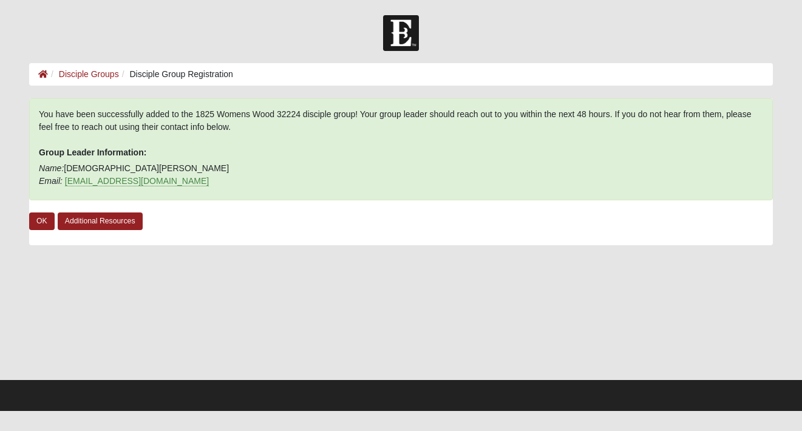
scroll to position [0, 0]
click at [75, 223] on link "Additional Resources" at bounding box center [100, 221] width 85 height 18
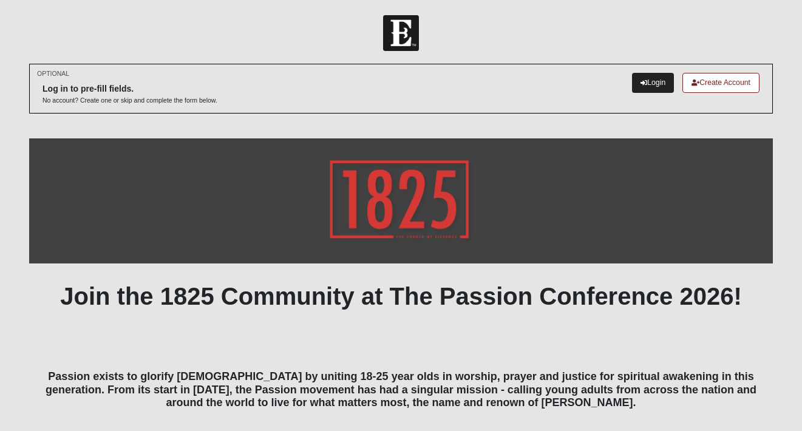
click at [639, 90] on link "Login" at bounding box center [653, 83] width 42 height 20
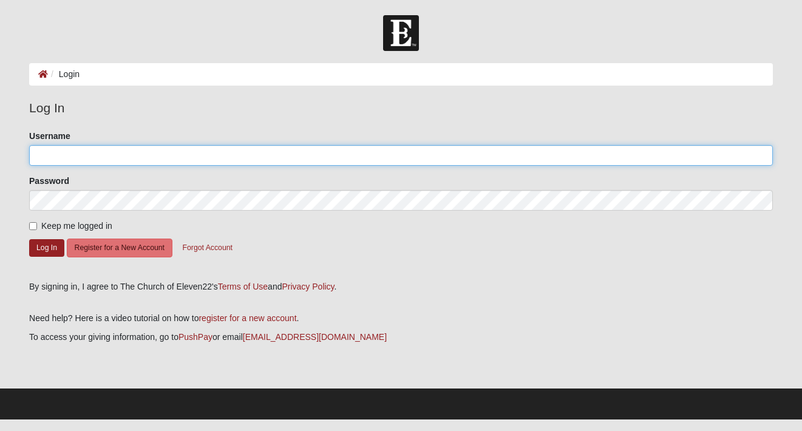
type input "[EMAIL_ADDRESS][DOMAIN_NAME]"
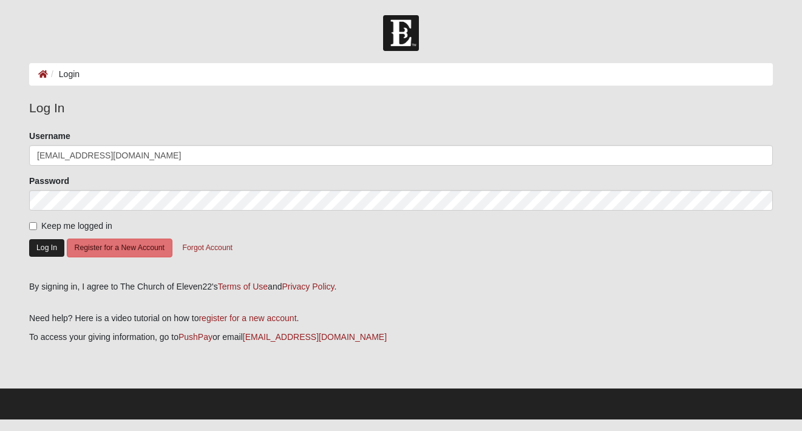
click at [49, 252] on button "Log In" at bounding box center [46, 248] width 35 height 18
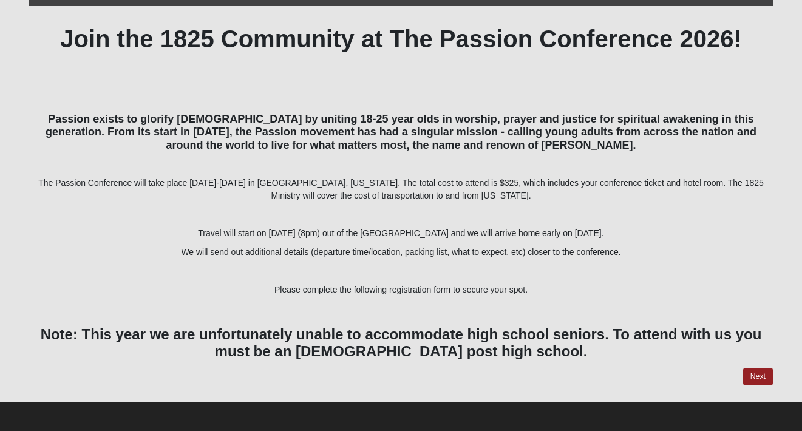
scroll to position [182, 0]
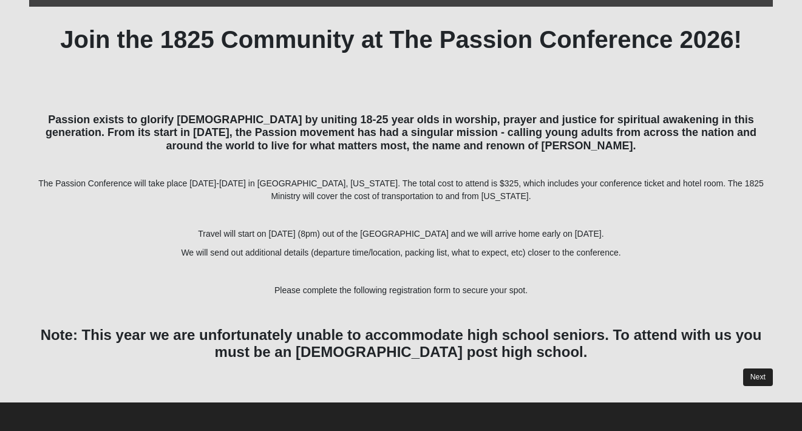
click at [755, 372] on link "Next" at bounding box center [758, 378] width 30 height 18
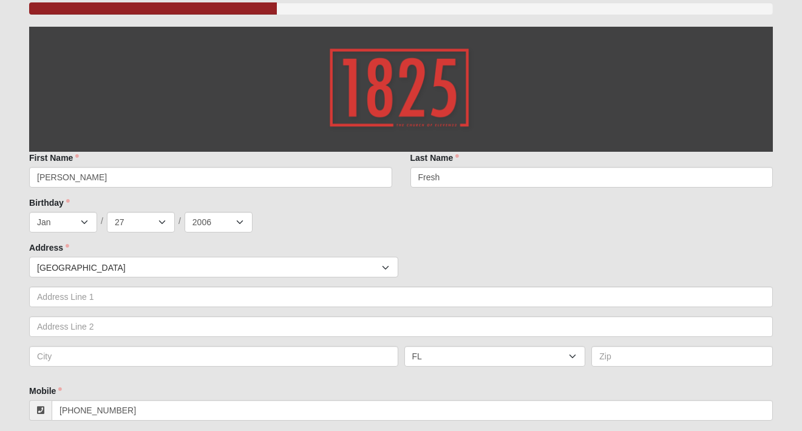
scroll to position [168, 0]
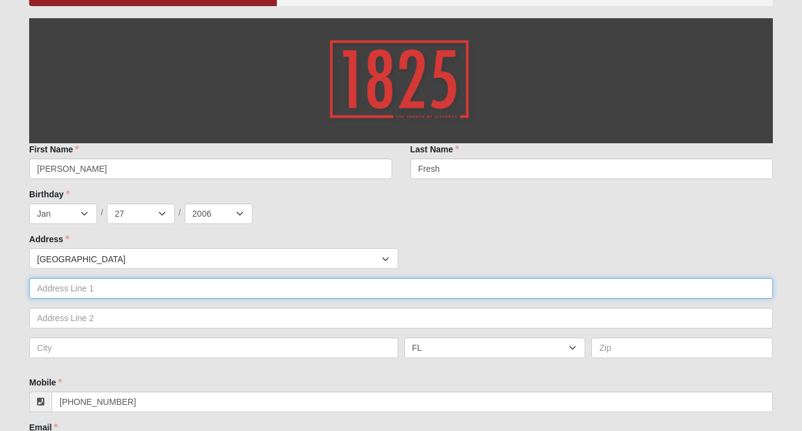
type input "8"
type input "8267 Presidential Dr"
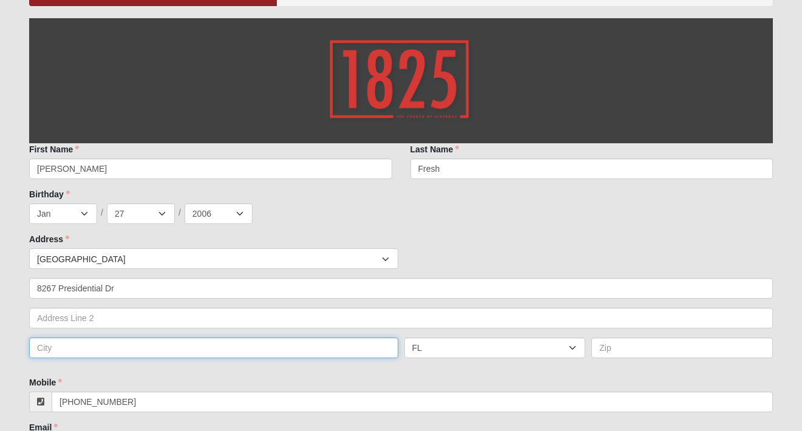
type input "[GEOGRAPHIC_DATA]"
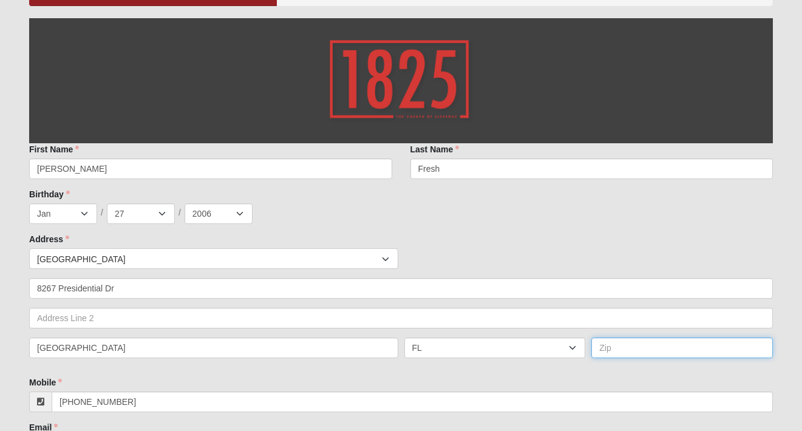
type input "32256"
type input "[PERSON_NAME]"
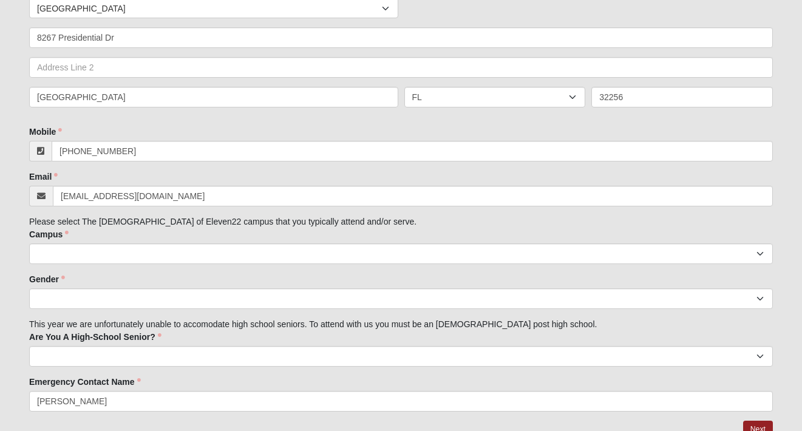
scroll to position [421, 0]
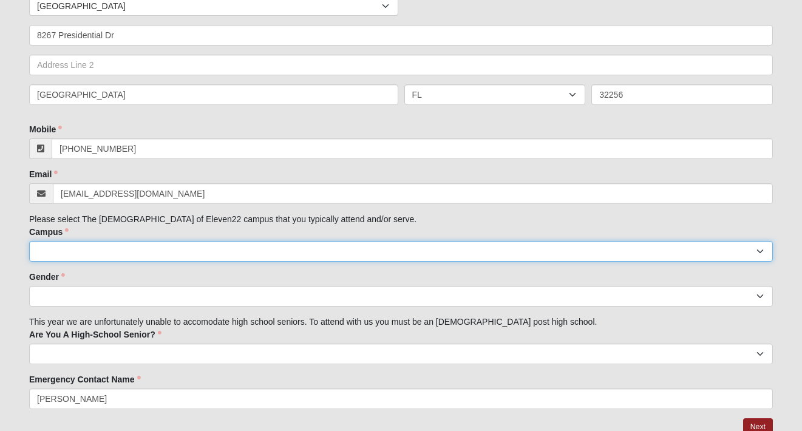
select select "6"
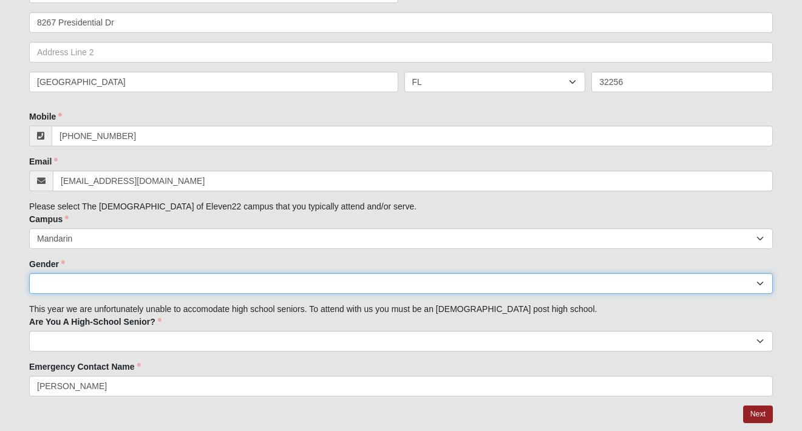
select select "2"
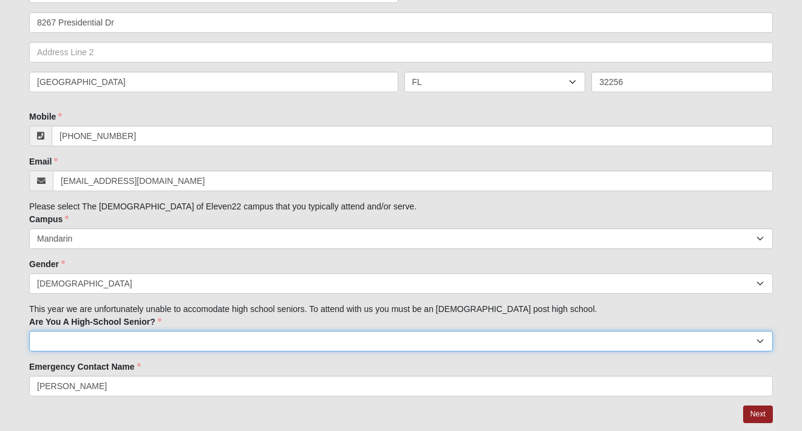
select select "No"
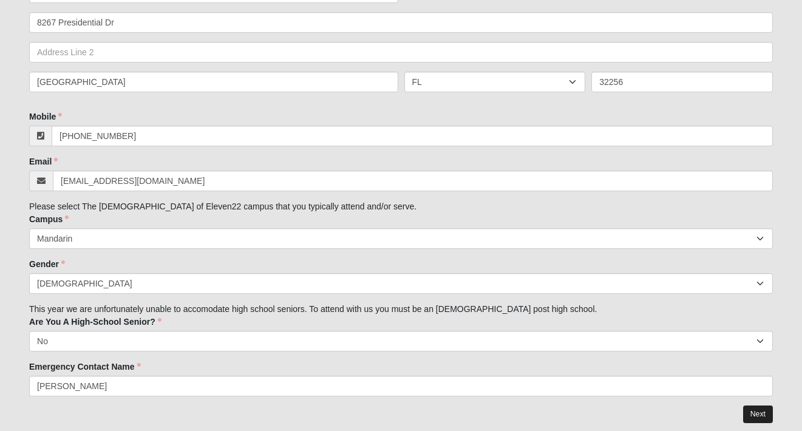
click at [755, 412] on link "Next" at bounding box center [758, 415] width 30 height 18
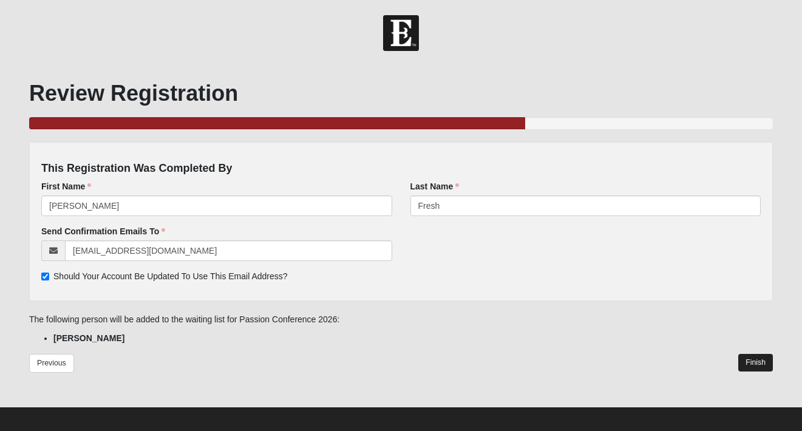
click at [762, 361] on link "Finish" at bounding box center [755, 363] width 35 height 18
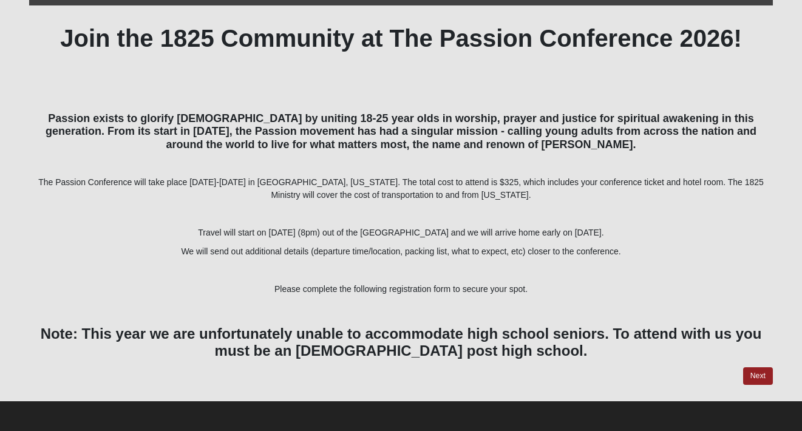
scroll to position [182, 0]
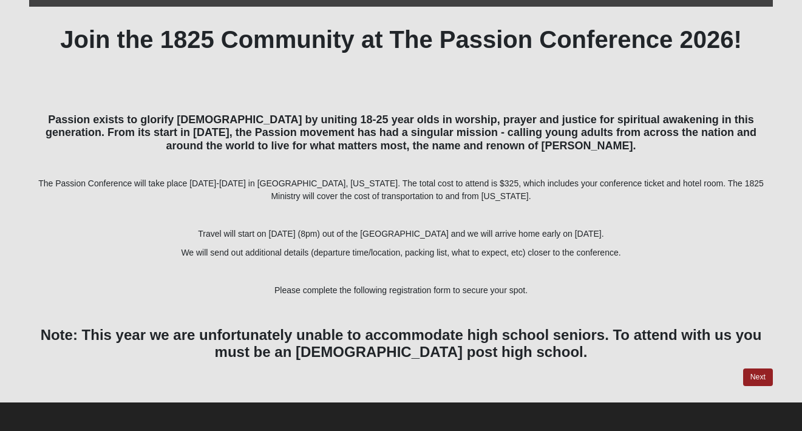
click at [762, 375] on link "Next" at bounding box center [758, 378] width 30 height 18
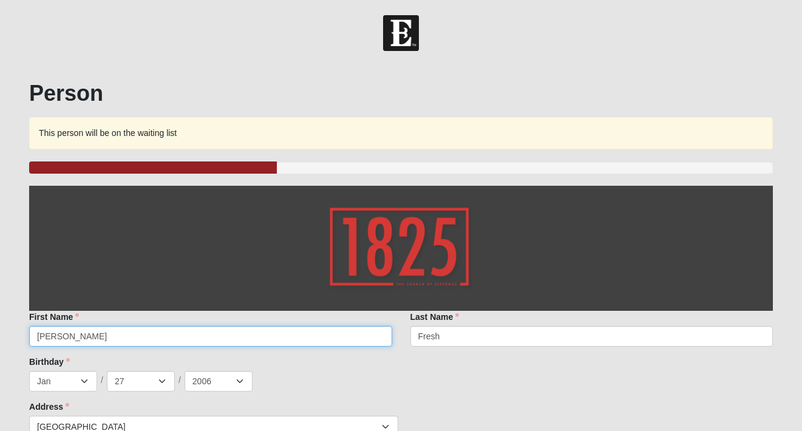
type input "J"
type input "Katelyn"
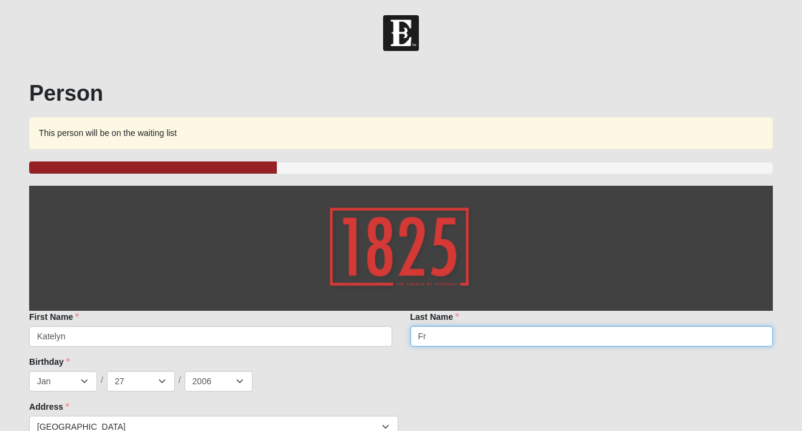
type input "F"
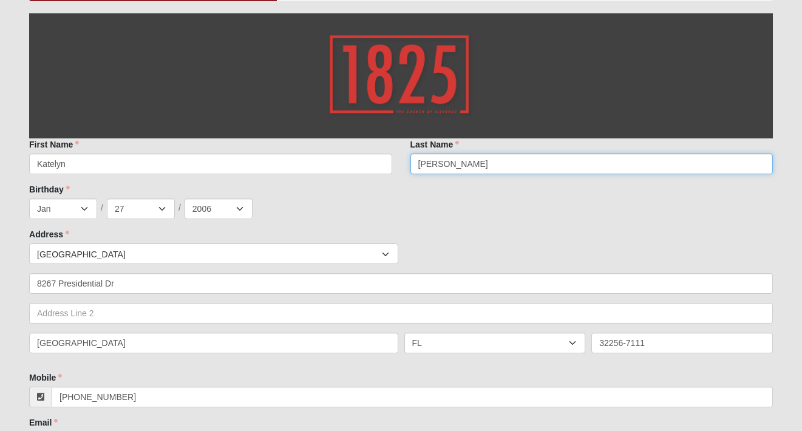
scroll to position [218, 0]
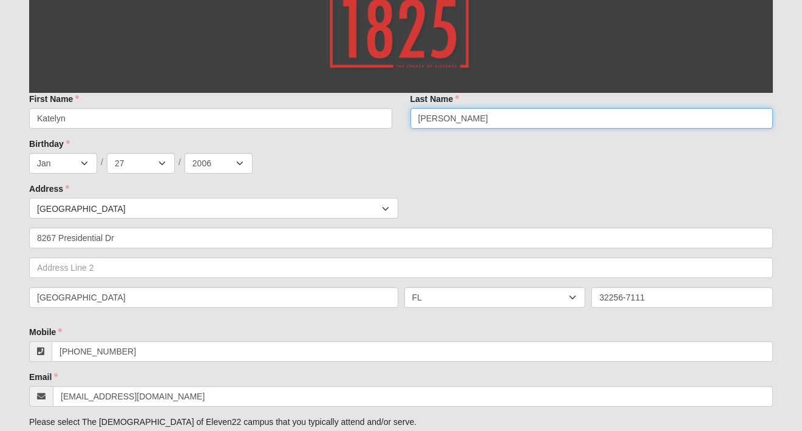
type input "[PERSON_NAME]"
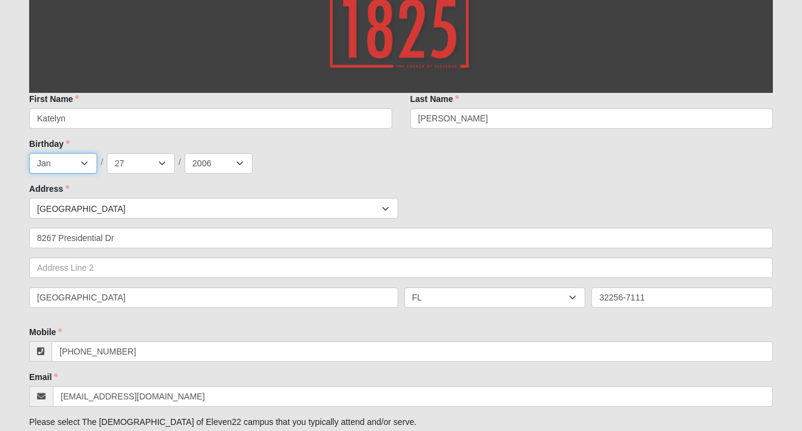
select select "6"
select select "12"
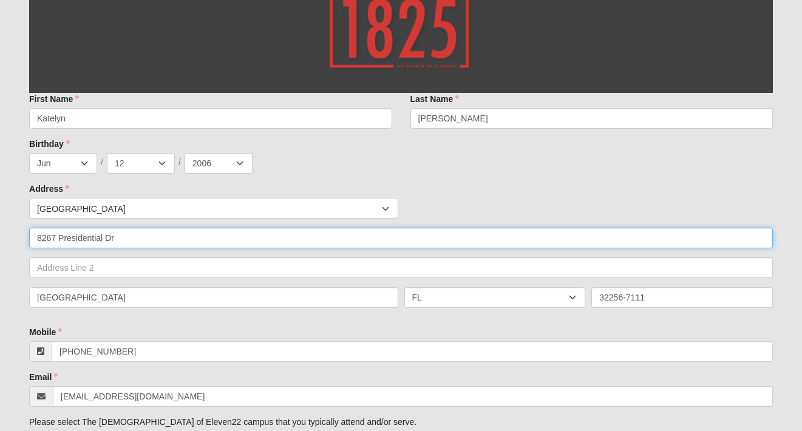
drag, startPoint x: 189, startPoint y: 234, endPoint x: 177, endPoint y: 234, distance: 11.5
type input "8"
click at [63, 231] on input "text" at bounding box center [401, 238] width 744 height 21
type input "8267"
type input "8267 Presidential Dr"
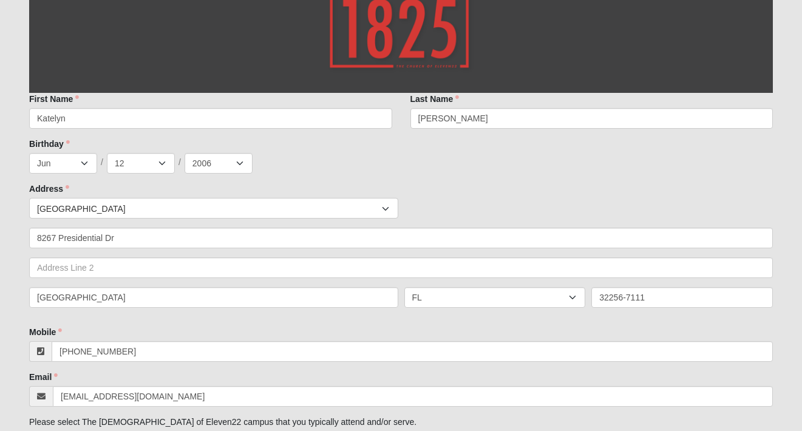
type input "[PERSON_NAME]"
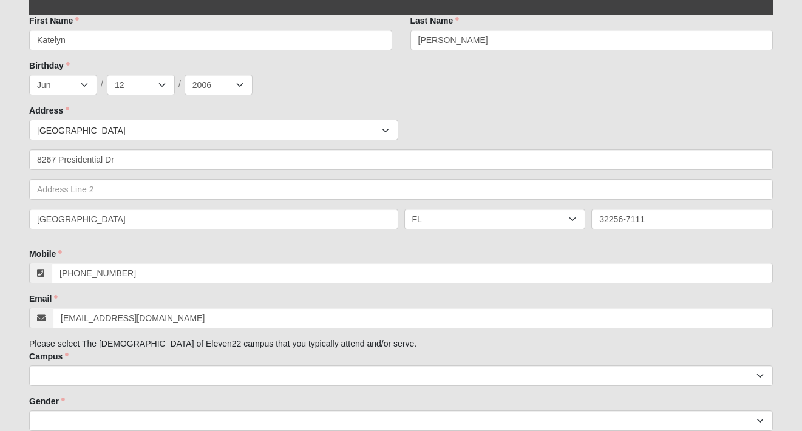
scroll to position [313, 0]
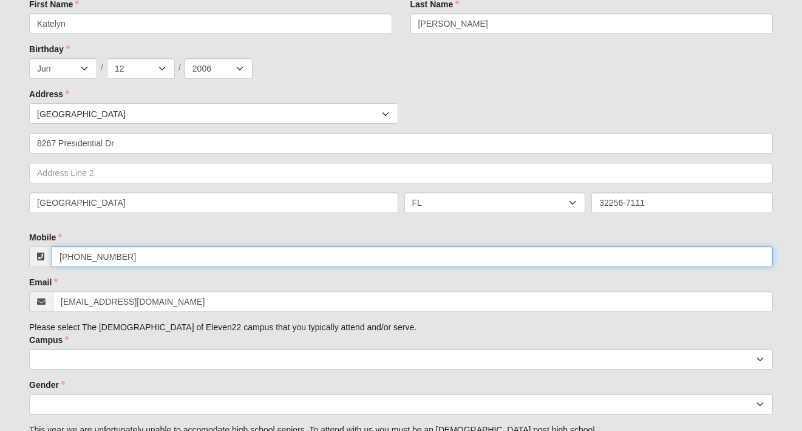
click at [132, 260] on input "[PHONE_NUMBER]" at bounding box center [412, 256] width 721 height 21
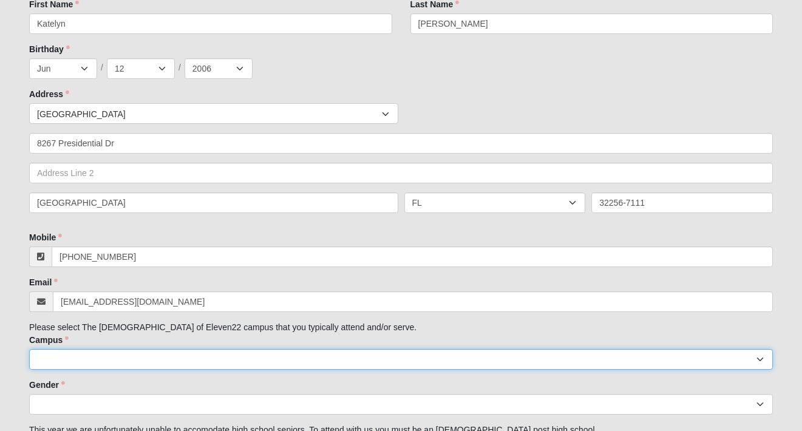
type input "[PHONE_NUMBER]"
select select "6"
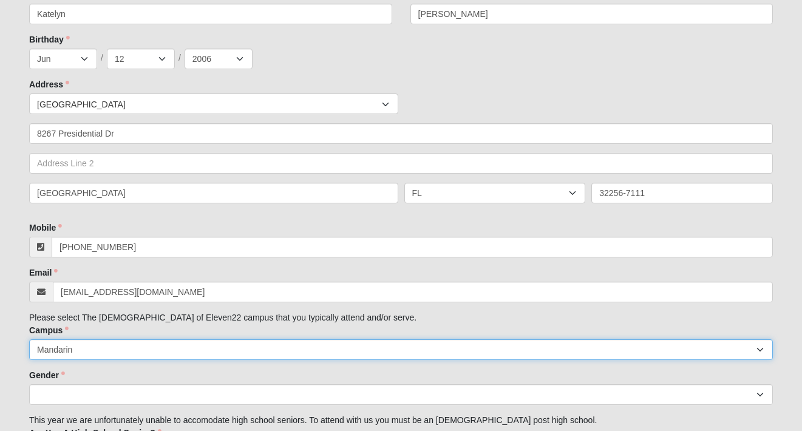
scroll to position [326, 0]
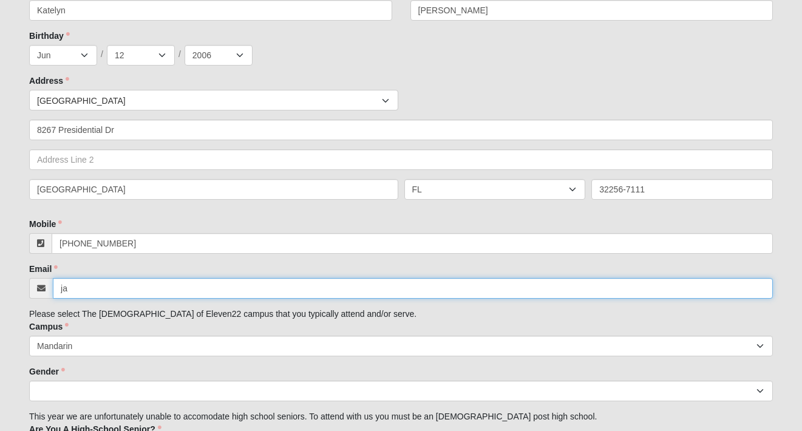
type input "j"
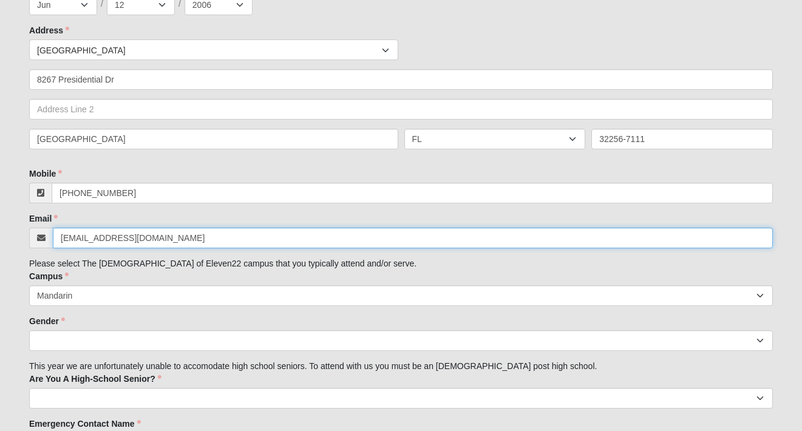
scroll to position [393, 0]
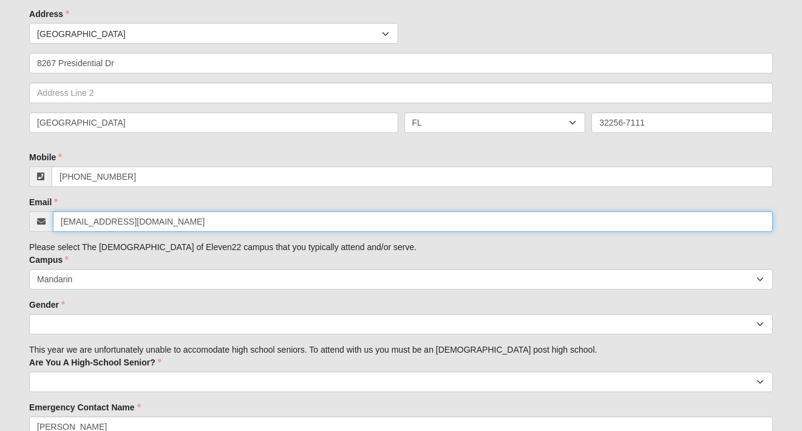
type input "[EMAIL_ADDRESS][DOMAIN_NAME]"
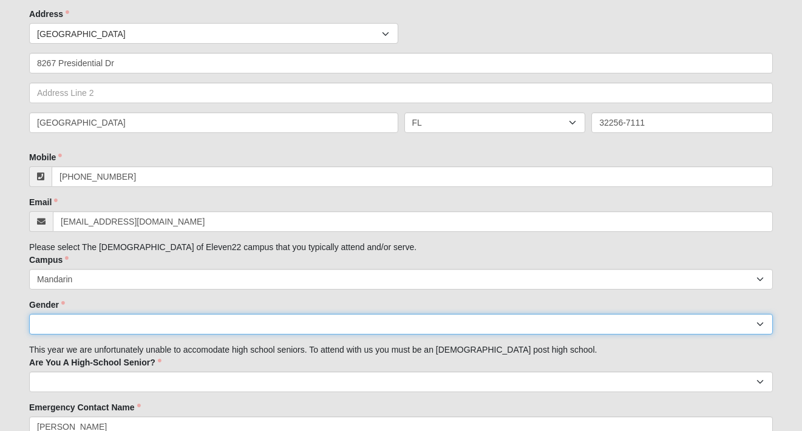
select select "2"
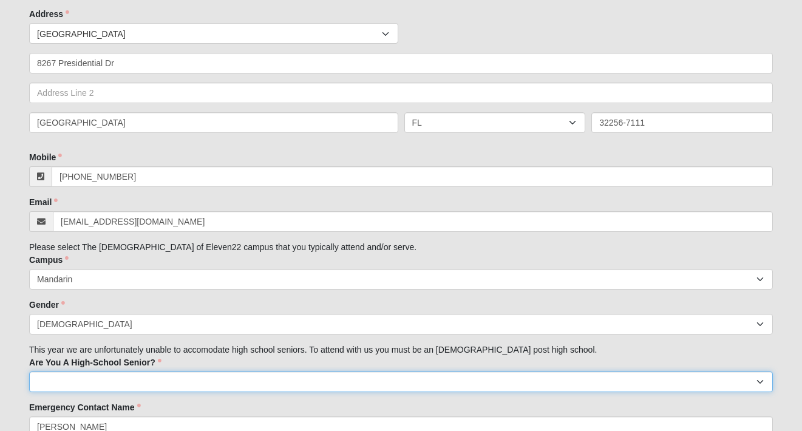
select select "No"
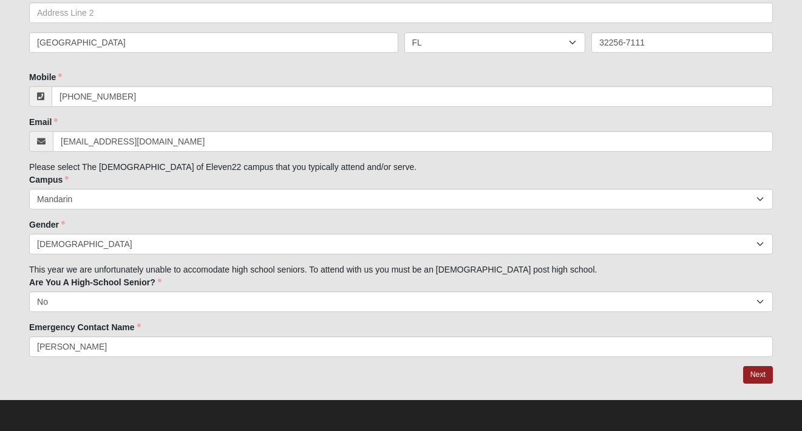
scroll to position [472, 0]
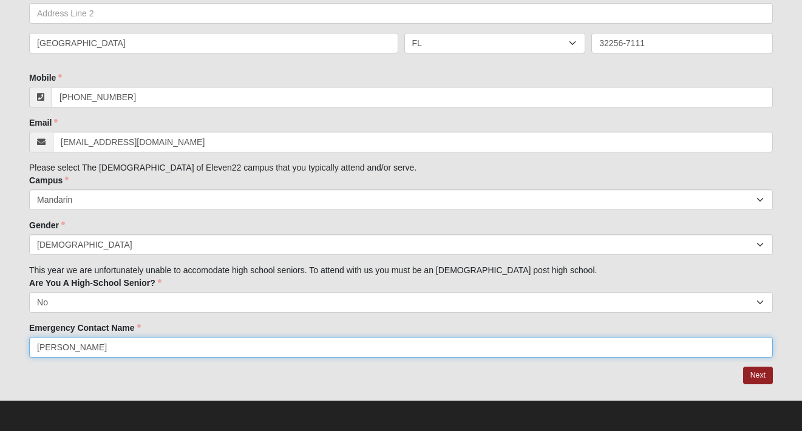
type input "J"
type input "[PERSON_NAME]"
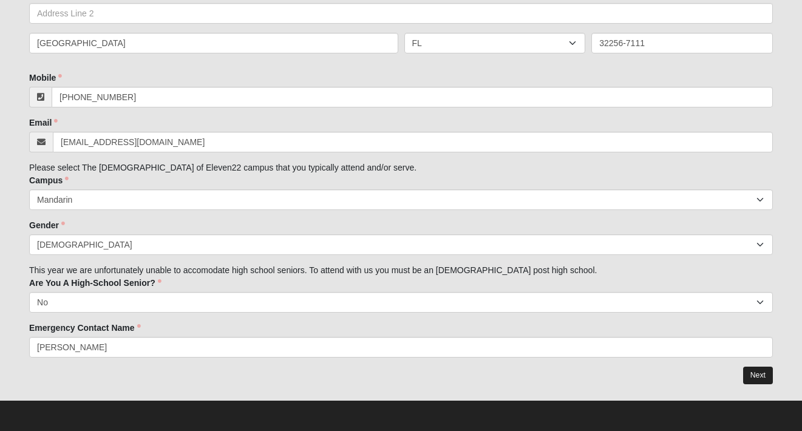
click at [757, 374] on link "Next" at bounding box center [758, 376] width 30 height 18
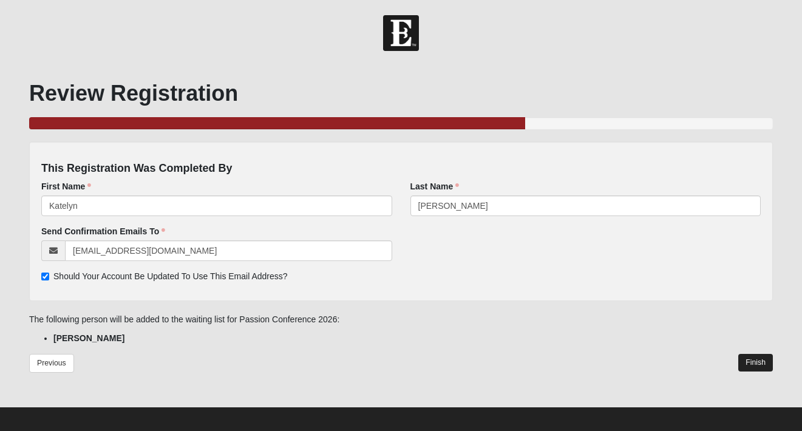
click at [755, 361] on link "Finish" at bounding box center [755, 363] width 35 height 18
